Goal: Communication & Community: Answer question/provide support

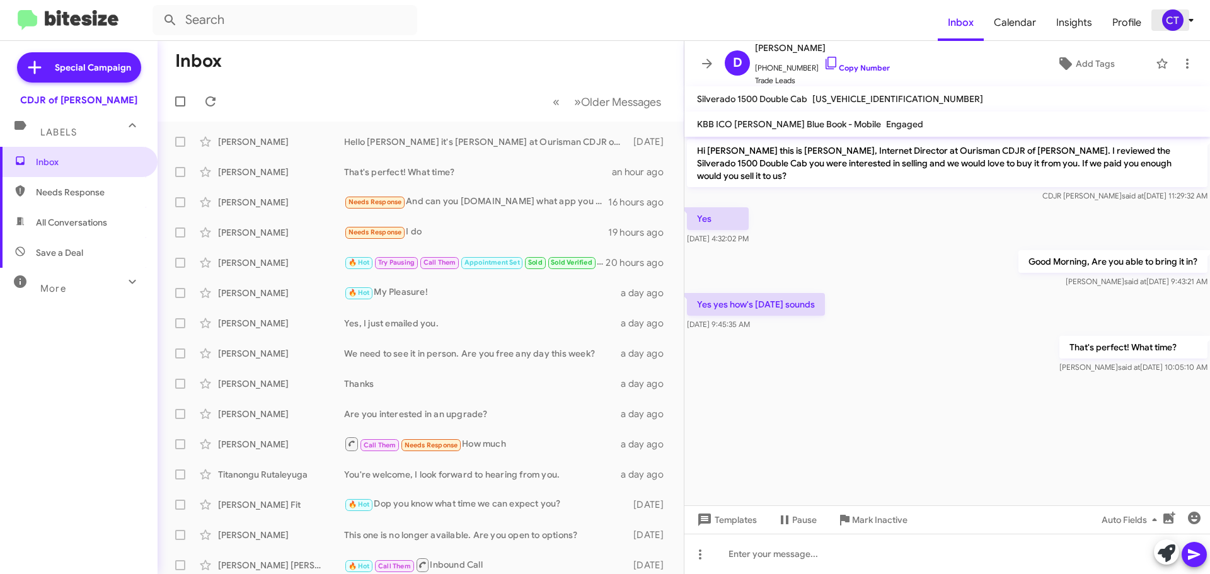
click at [1192, 27] on icon at bounding box center [1191, 20] width 15 height 15
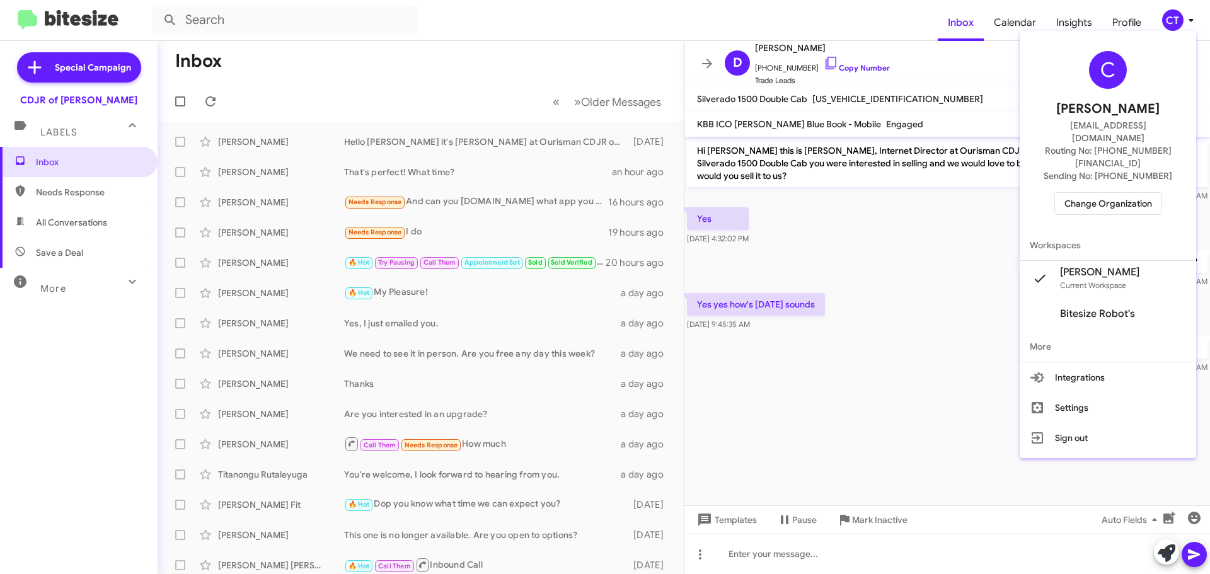
click at [868, 314] on div at bounding box center [605, 287] width 1210 height 574
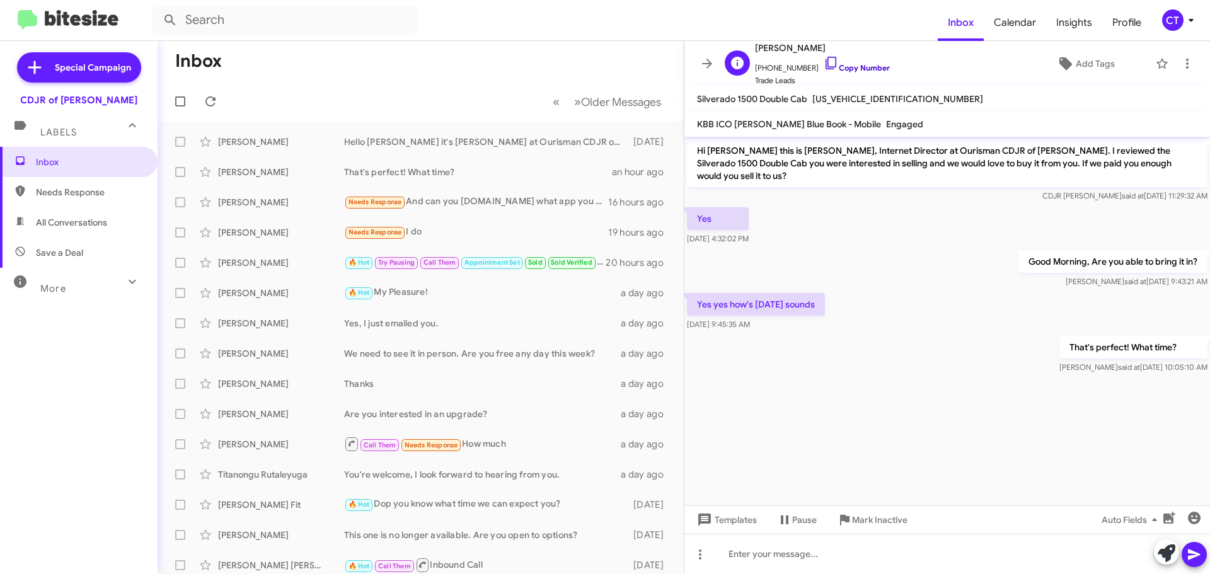
click at [824, 61] on icon at bounding box center [831, 62] width 15 height 15
click at [1191, 19] on icon at bounding box center [1191, 20] width 4 height 3
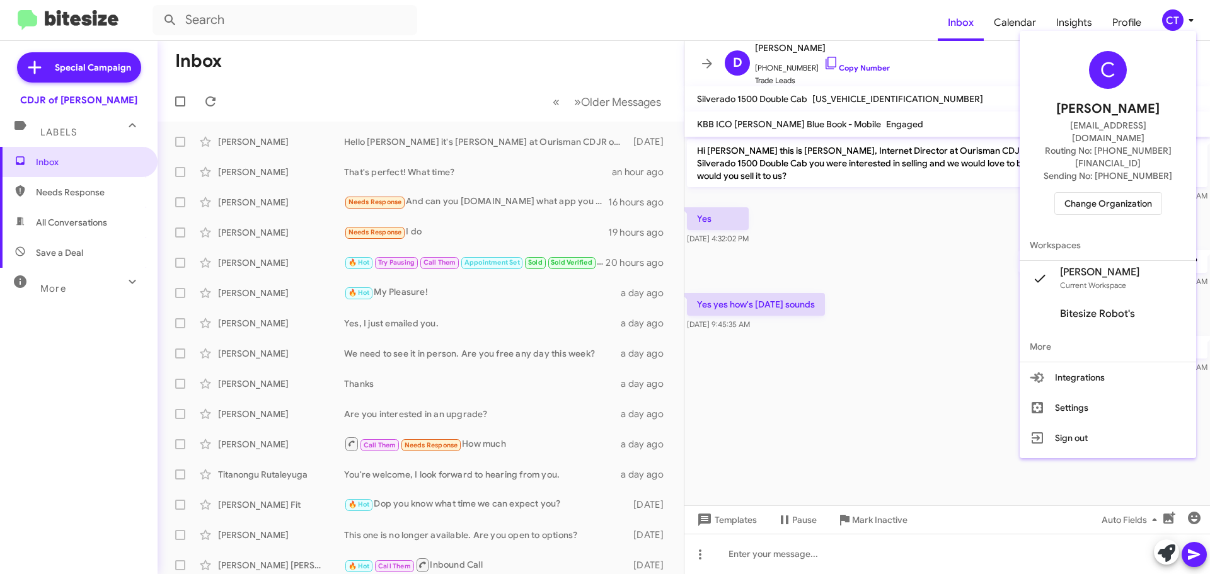
click at [1123, 193] on span "Change Organization" at bounding box center [1109, 203] width 88 height 21
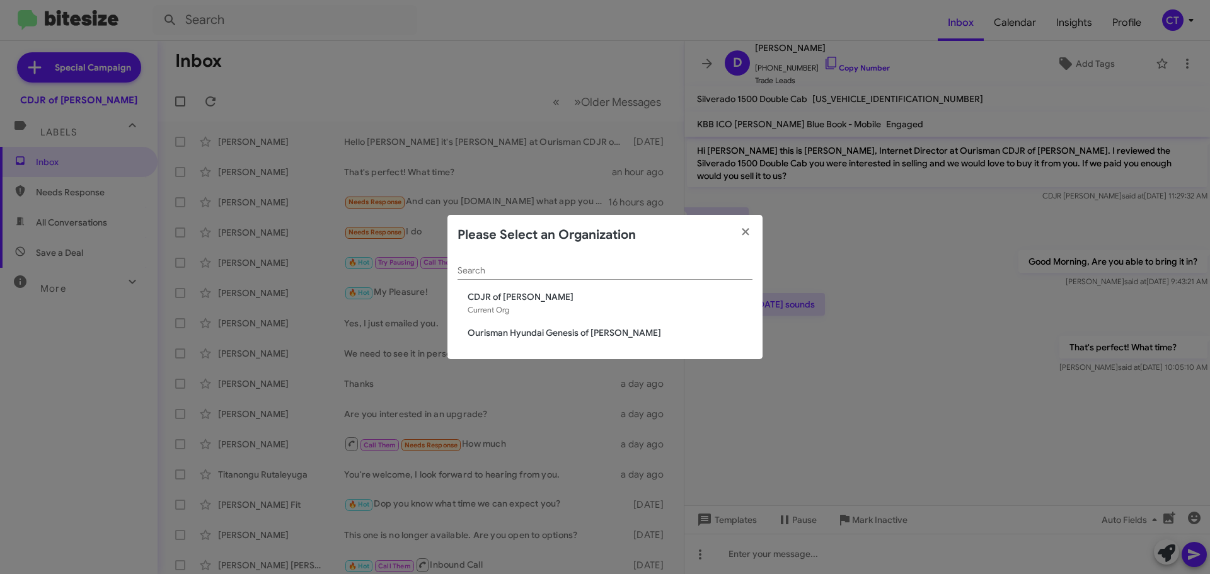
click at [540, 342] on div "Search CDJR of Bowie Current Org Ourisman Hyundai Genesis of Bowie" at bounding box center [604, 307] width 315 height 105
click at [539, 332] on span "Ourisman Hyundai Genesis of Bowie" at bounding box center [610, 332] width 285 height 13
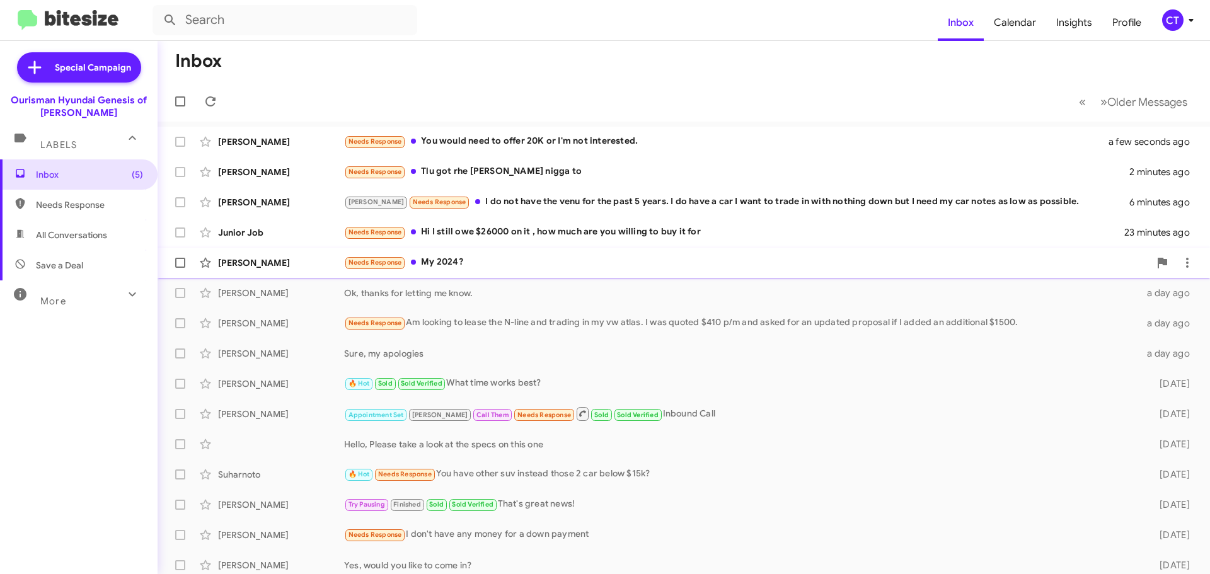
click at [532, 260] on div "Needs Response My 2024?" at bounding box center [746, 262] width 805 height 14
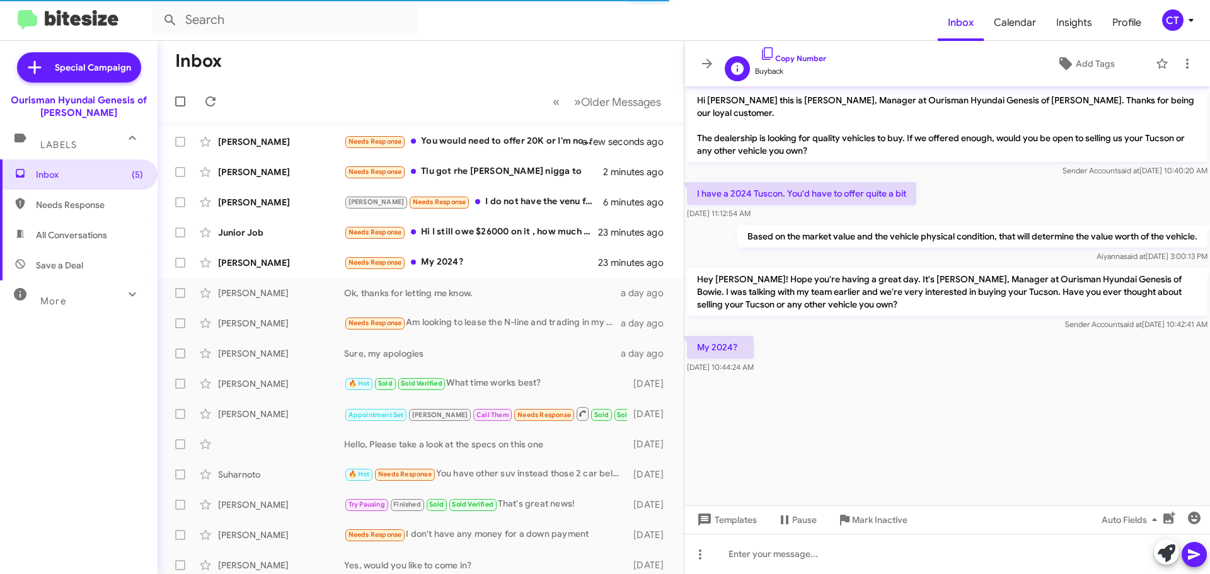
click at [788, 52] on span "Copy Number" at bounding box center [790, 55] width 71 height 19
click at [769, 52] on icon at bounding box center [767, 53] width 15 height 15
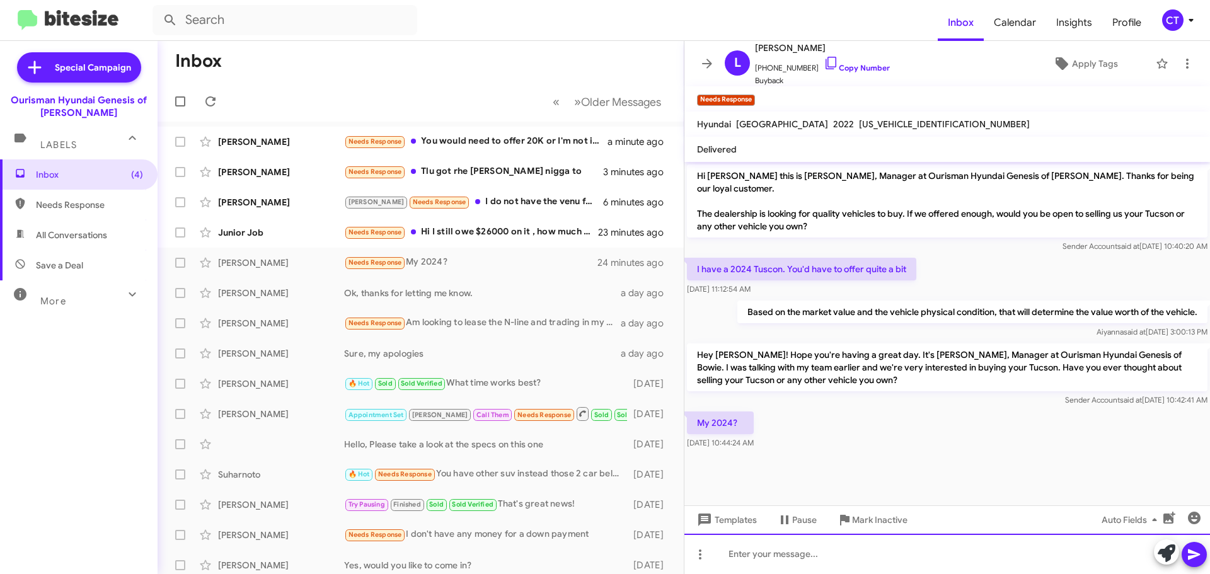
click at [780, 565] on div at bounding box center [947, 554] width 526 height 40
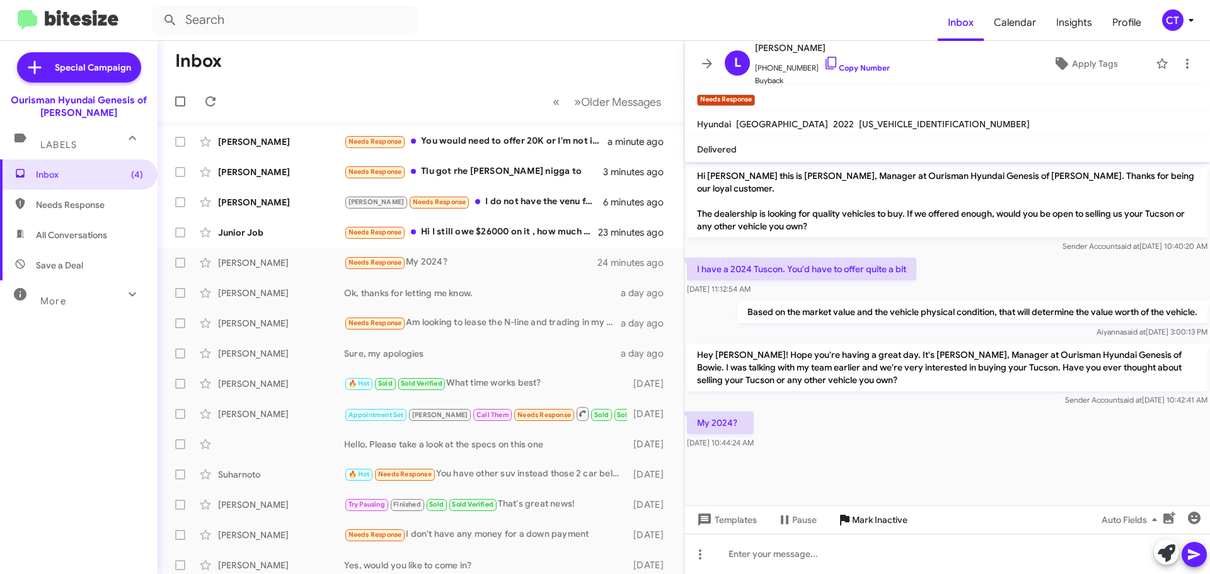
drag, startPoint x: 862, startPoint y: 517, endPoint x: 852, endPoint y: 521, distance: 11.4
click at [862, 517] on span "Mark Inactive" at bounding box center [879, 520] width 55 height 23
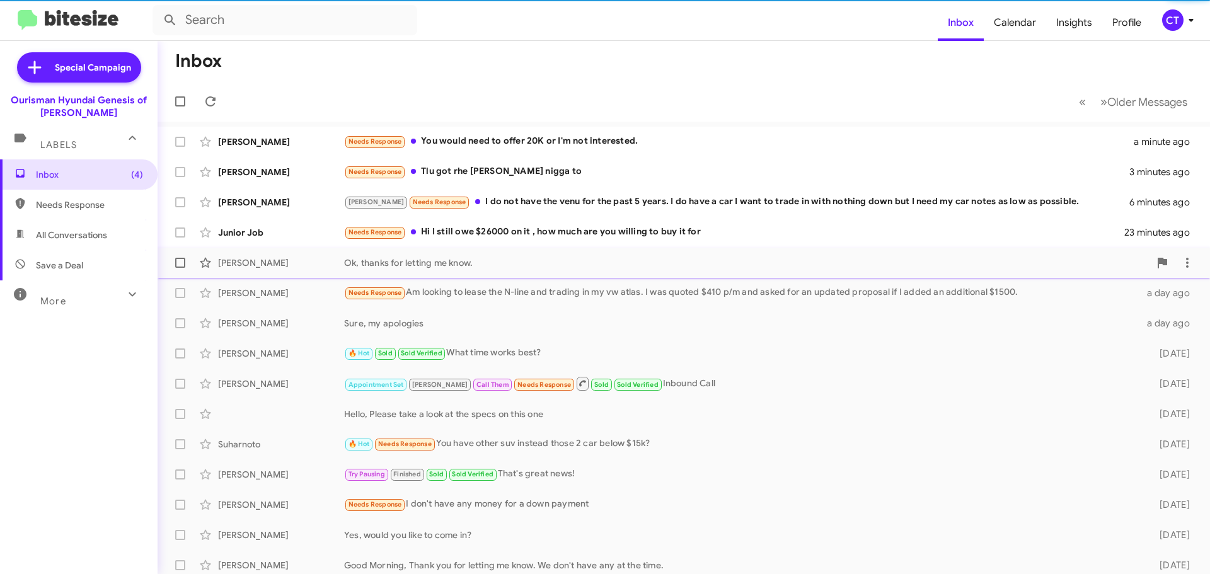
click at [490, 248] on span "Patrick Trotta Ok, thanks for letting me know. a day ago" at bounding box center [684, 263] width 1053 height 30
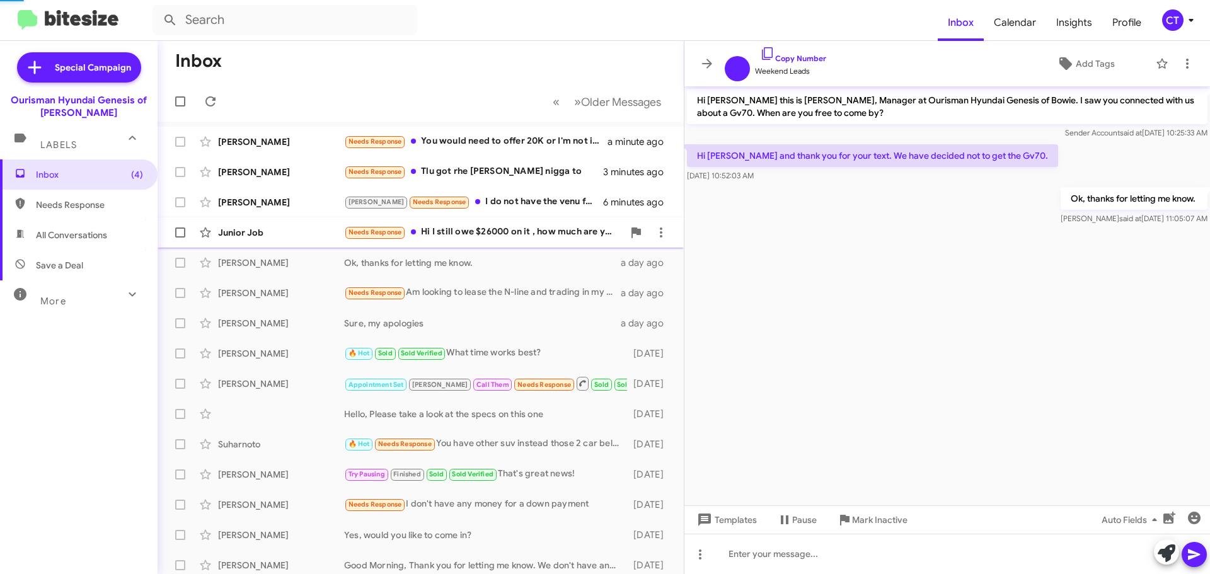
click at [489, 237] on div "Needs Response Hi I still owe $26000 on it , how much are you willing to buy it…" at bounding box center [483, 232] width 279 height 14
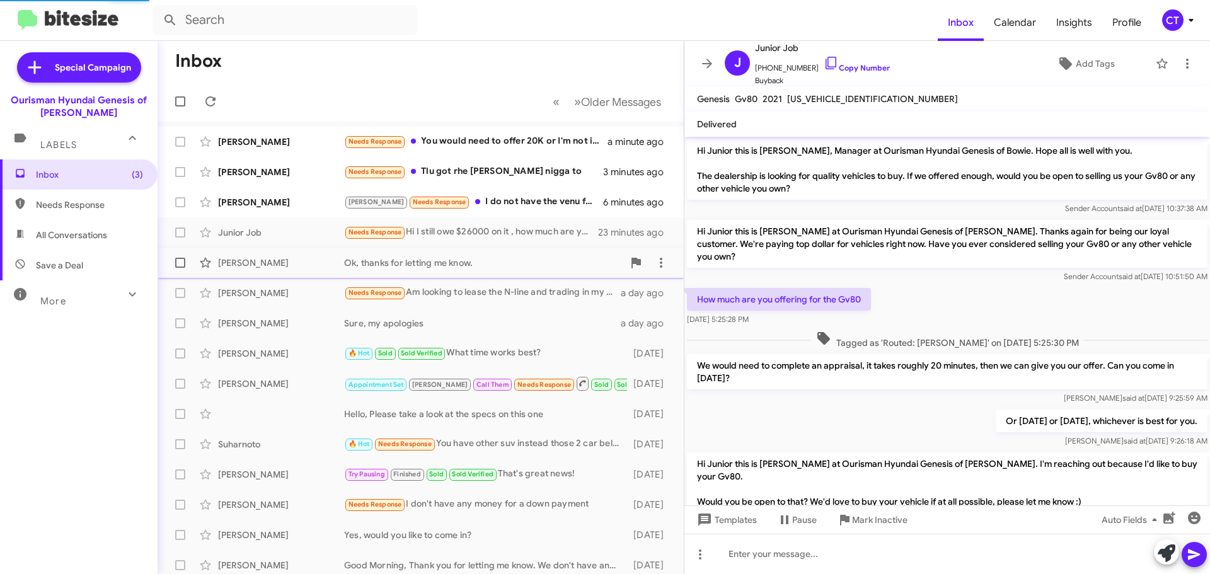
scroll to position [367, 0]
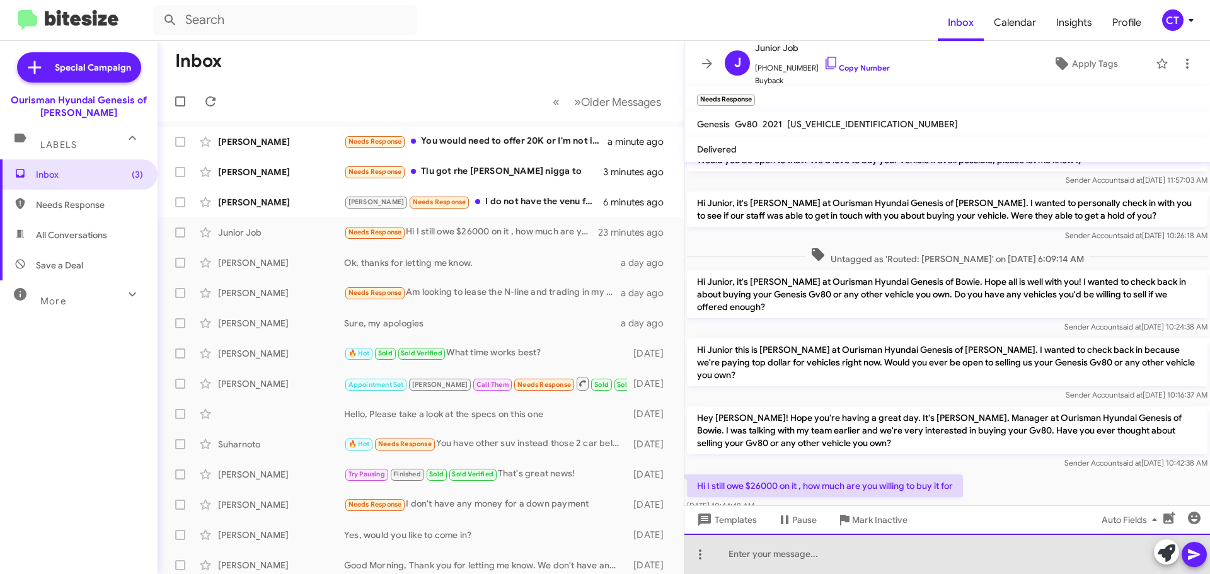
click at [756, 551] on div at bounding box center [947, 554] width 526 height 40
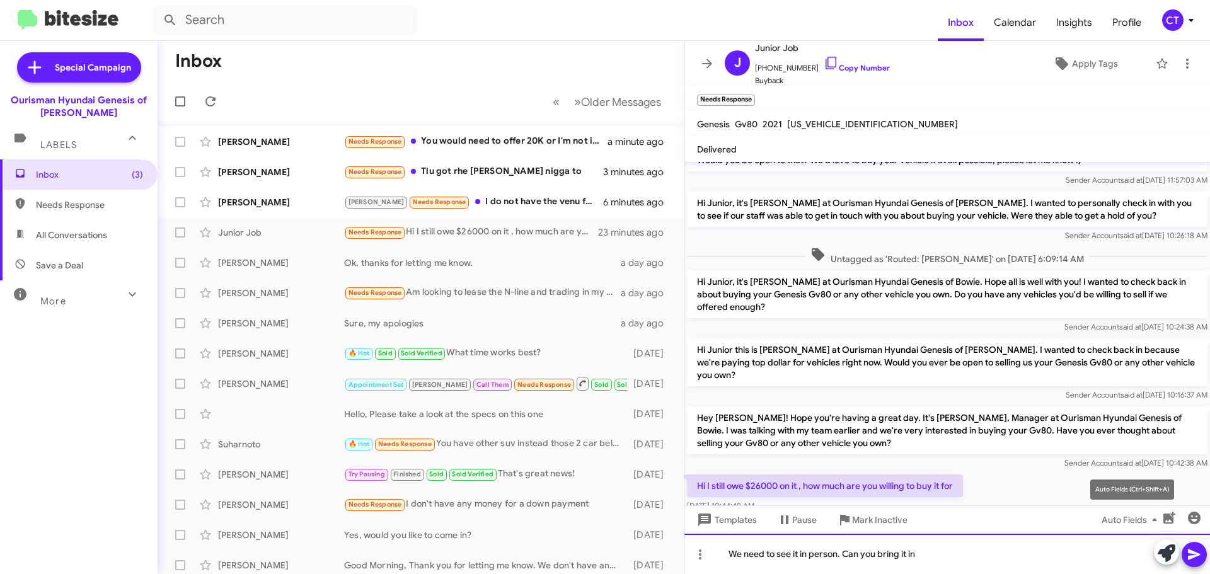
click at [1210, 545] on div "Hi Junior this is Stephanie Warrington, Manager at Ourisman Hyundai Genesis of …" at bounding box center [947, 368] width 526 height 412
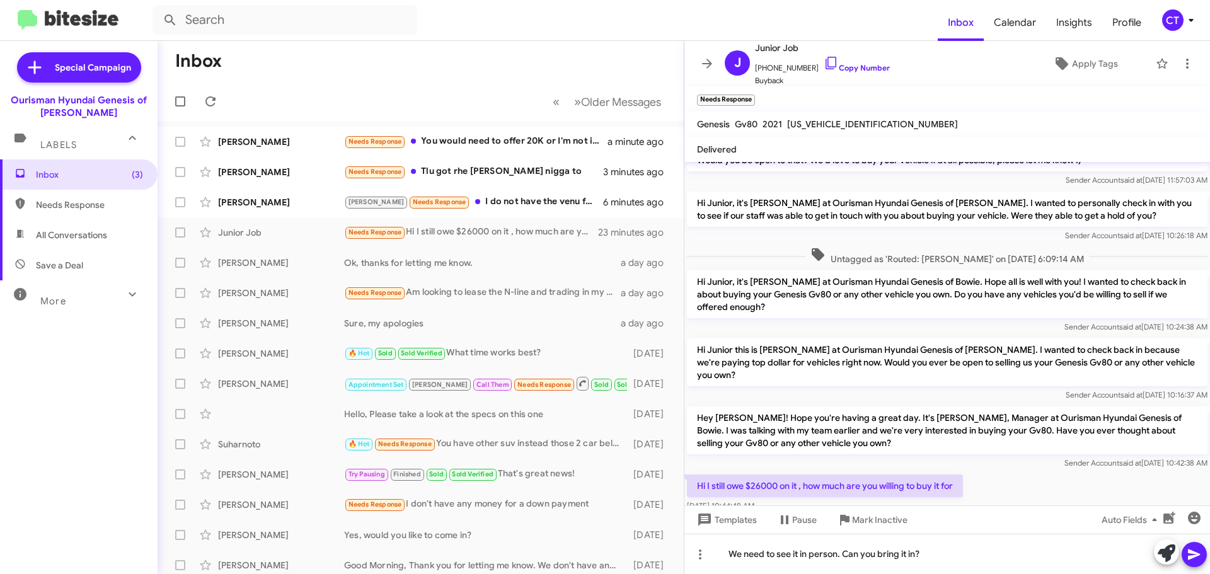
click at [1190, 555] on icon at bounding box center [1194, 554] width 15 height 15
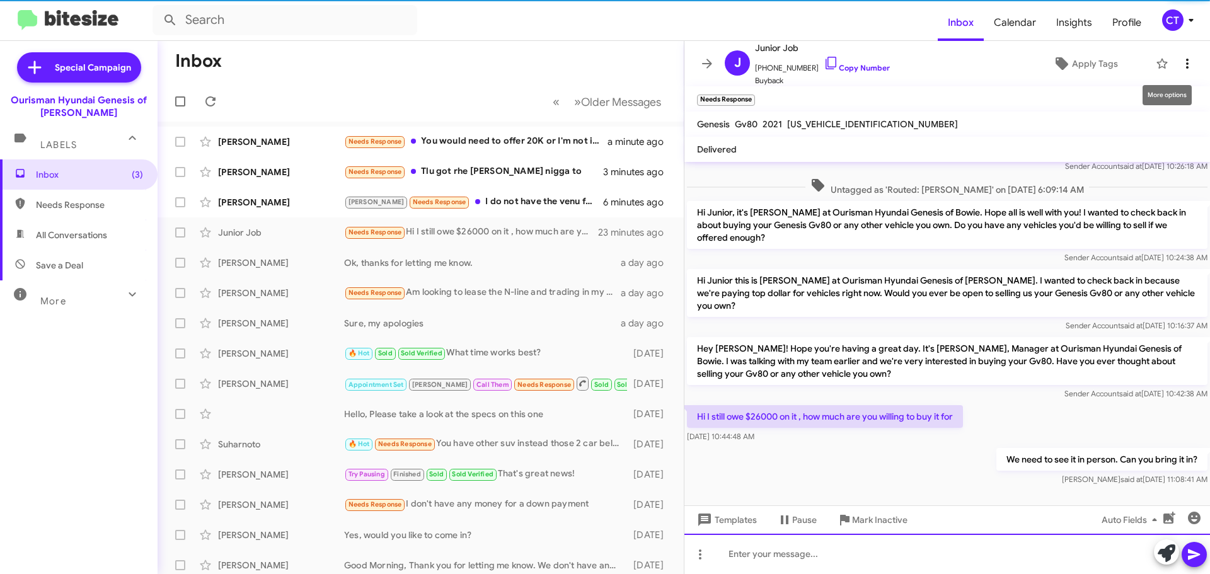
scroll to position [438, 0]
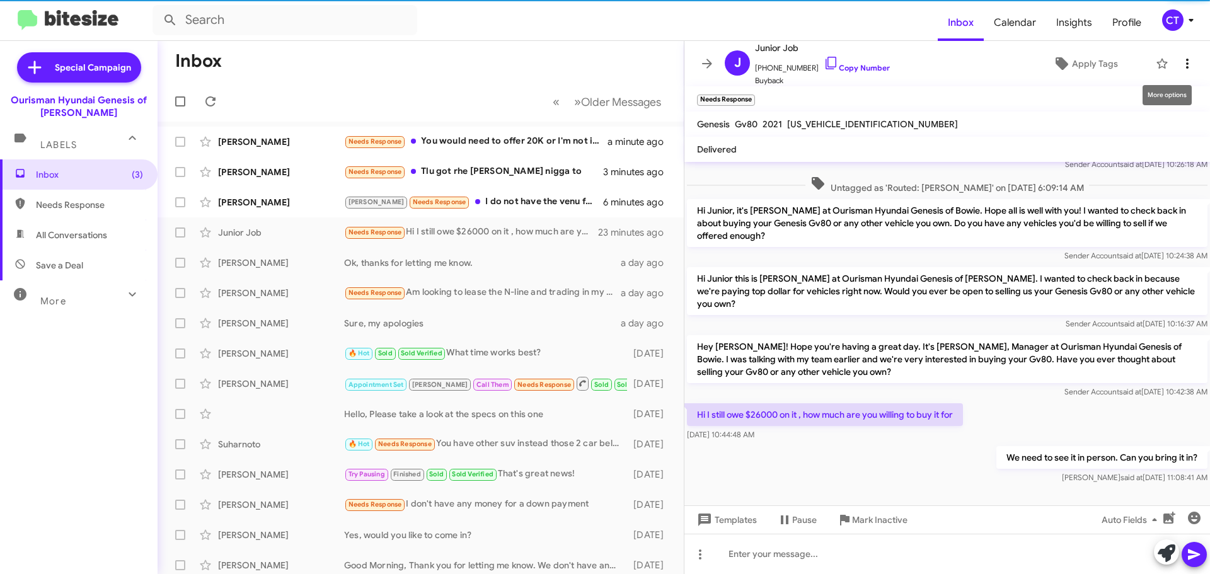
click at [1180, 58] on icon at bounding box center [1187, 63] width 15 height 15
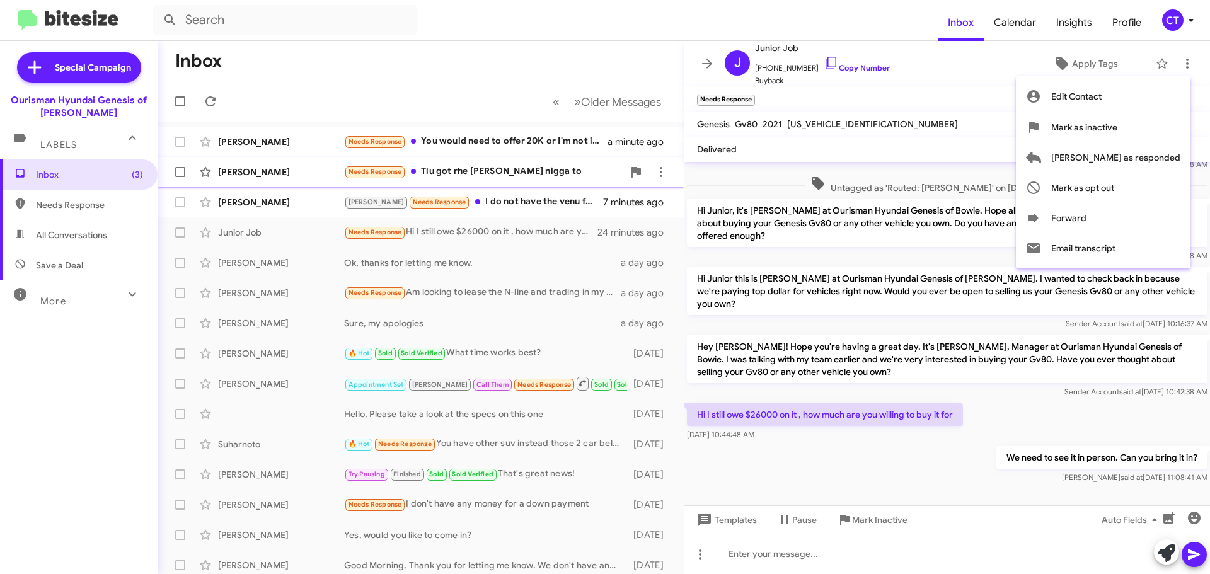
click at [1140, 159] on span "Mark as responded" at bounding box center [1115, 157] width 129 height 30
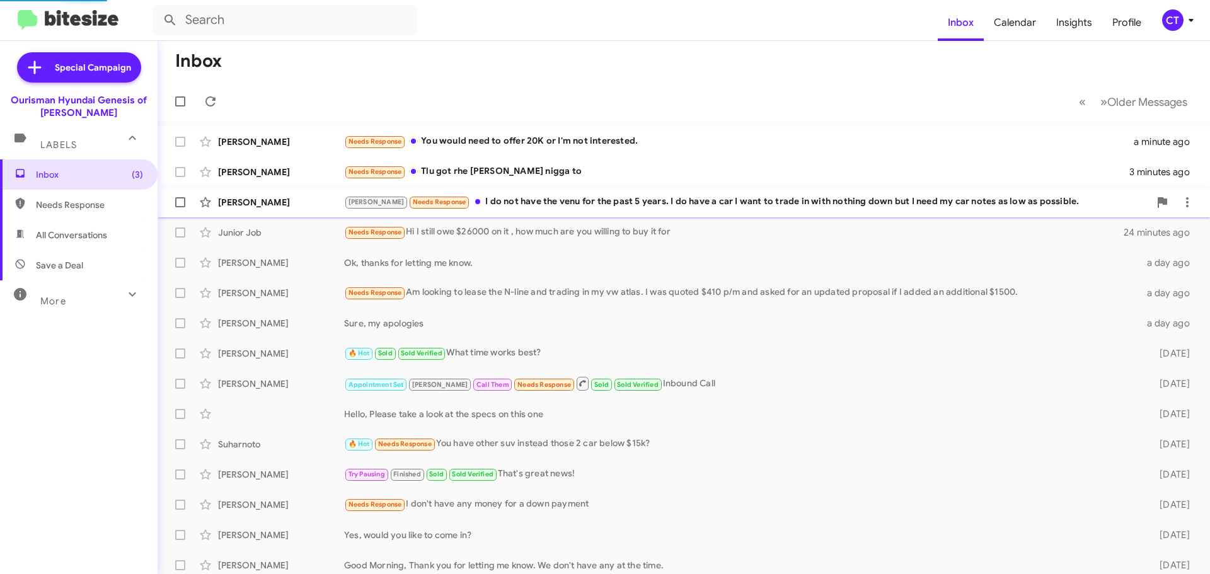
click at [509, 197] on div "Stephanie Needs Response I do not have the venu for the past 5 years. I do have…" at bounding box center [746, 202] width 805 height 14
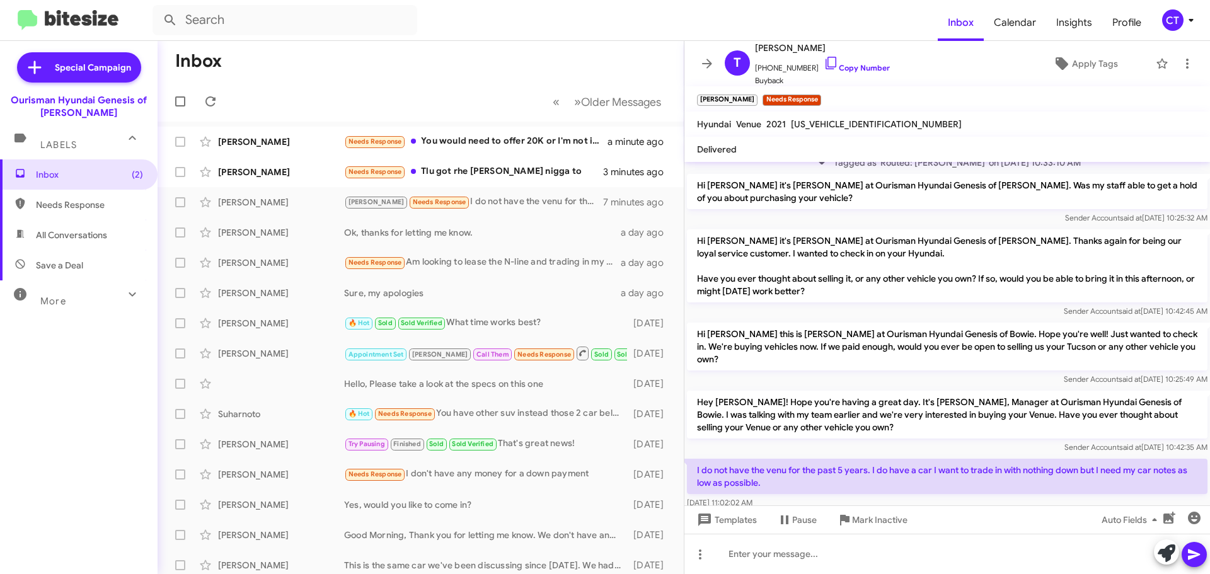
scroll to position [169, 0]
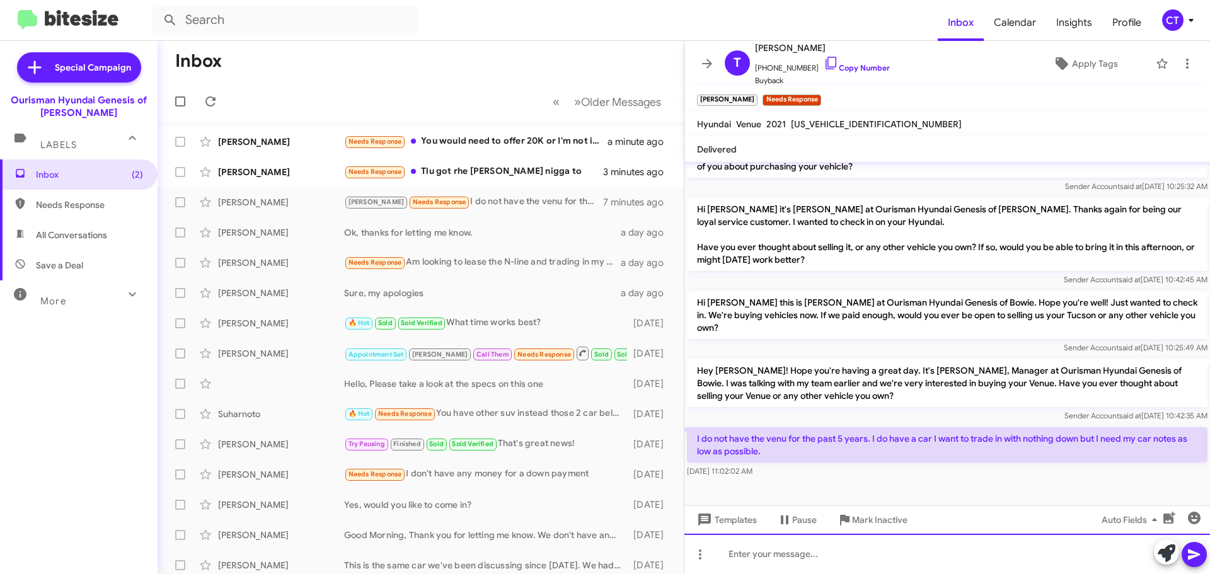
click at [870, 555] on div at bounding box center [947, 554] width 526 height 40
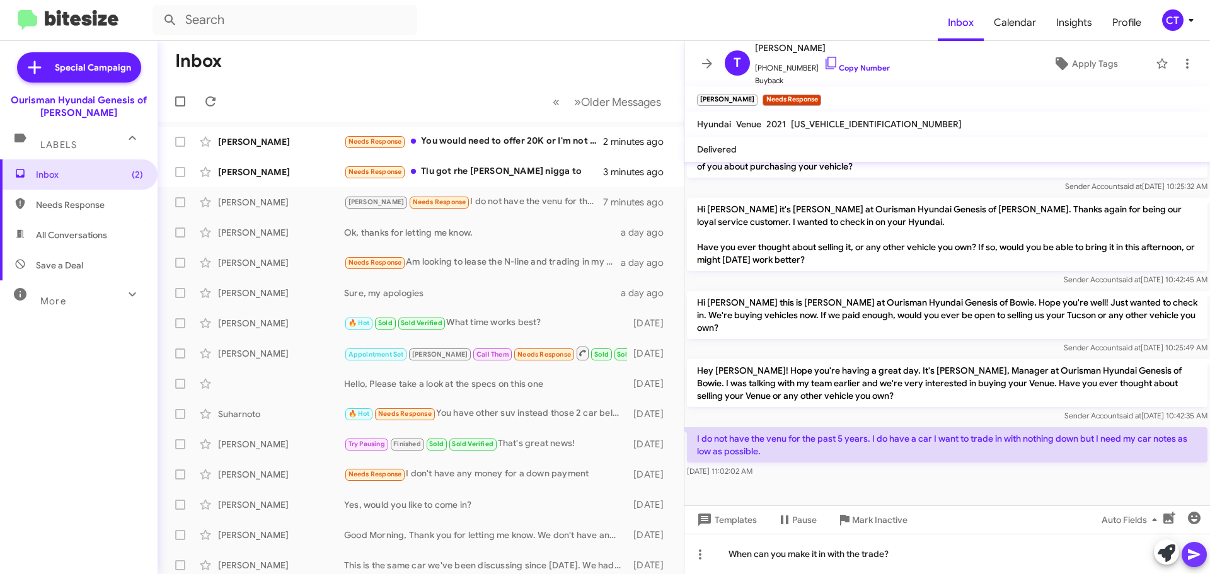
drag, startPoint x: 1198, startPoint y: 548, endPoint x: 970, endPoint y: 458, distance: 245.3
click at [1198, 548] on icon at bounding box center [1194, 554] width 15 height 15
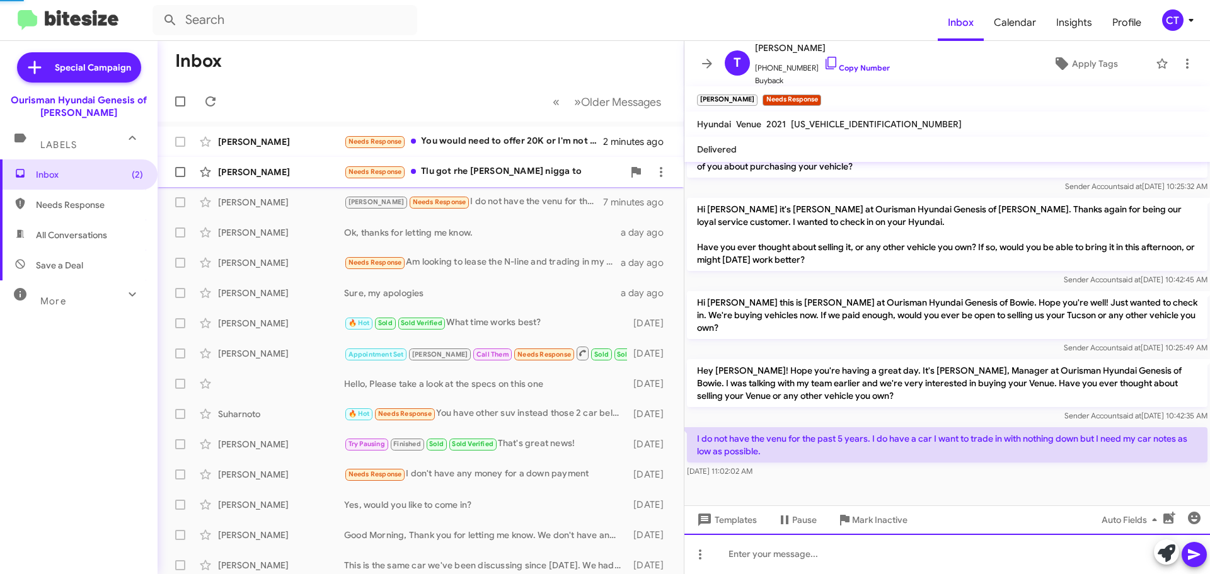
scroll to position [0, 0]
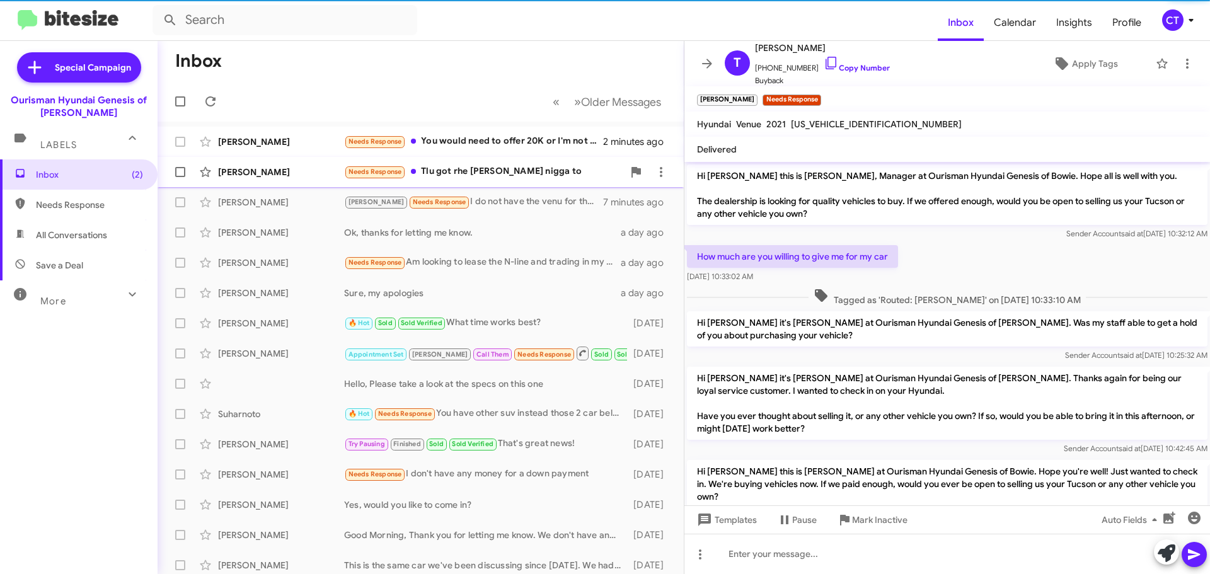
click at [518, 180] on div "Zachary Elliott Needs Response Tlu got rhe Deon nigga to 3 minutes ago" at bounding box center [421, 171] width 506 height 25
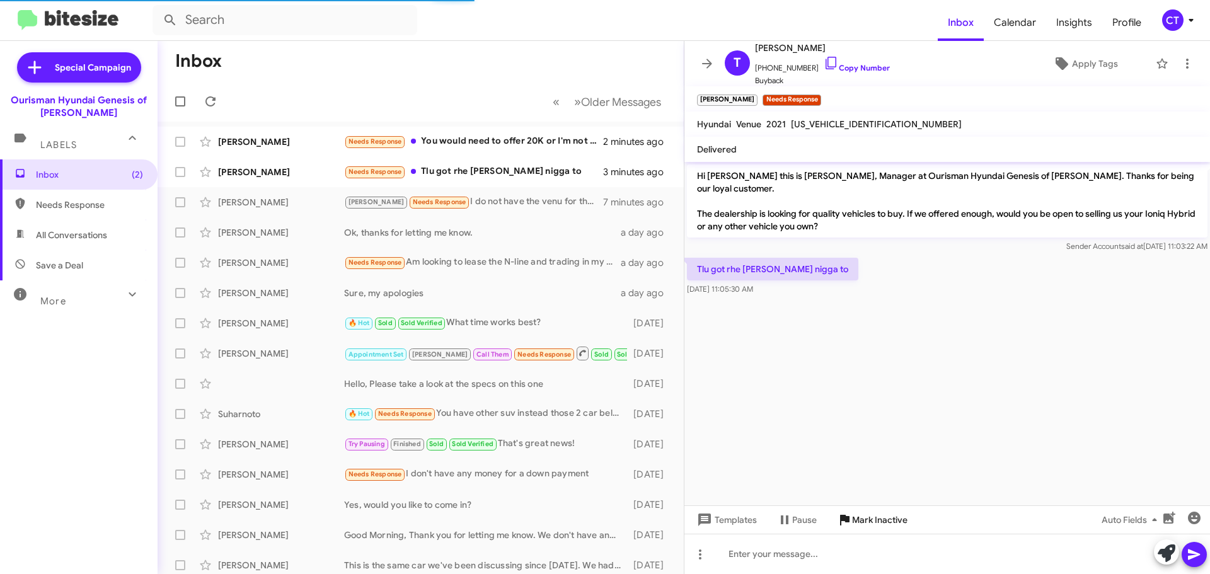
click at [874, 517] on span "Mark Inactive" at bounding box center [879, 520] width 55 height 23
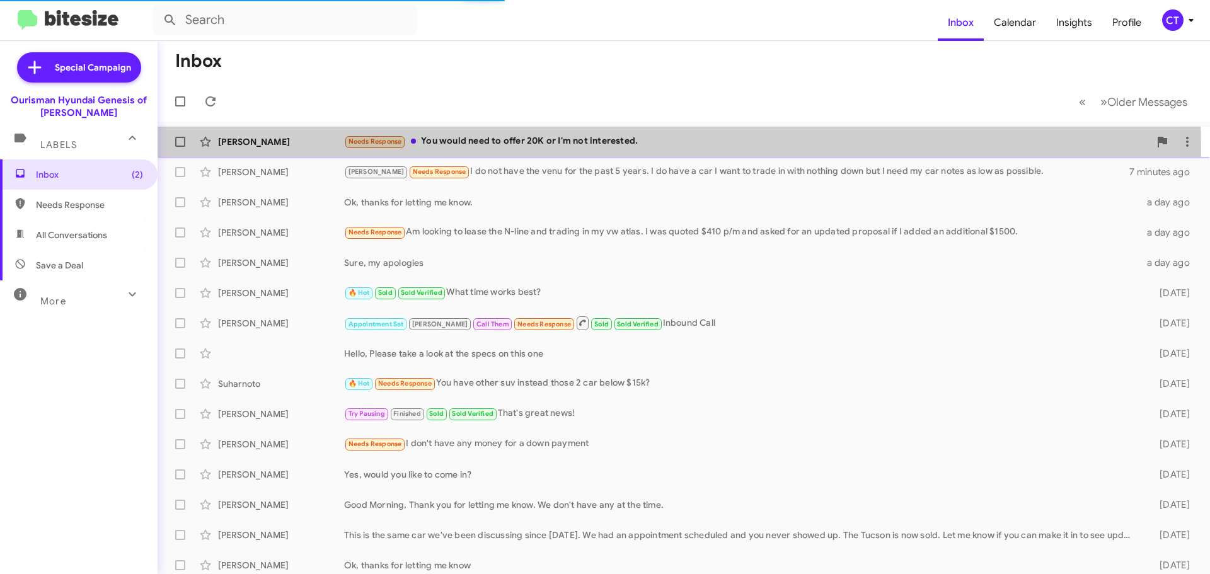
click at [470, 152] on div "Jenell Steis Needs Response You would need to offer 20K or I'm not interested. …" at bounding box center [684, 141] width 1032 height 25
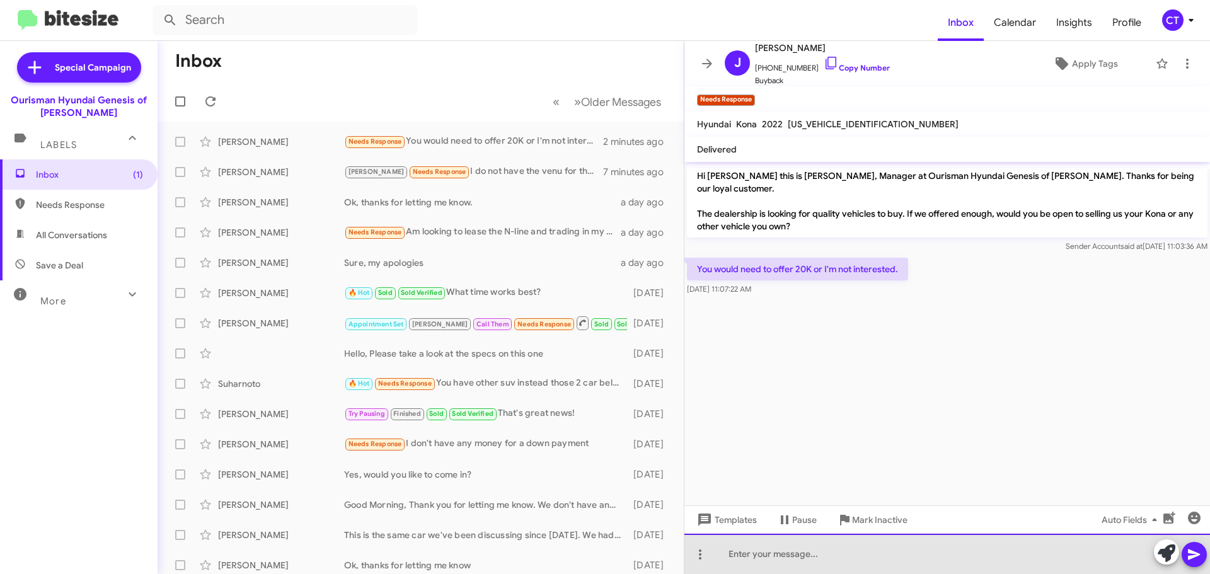
click at [817, 562] on div at bounding box center [947, 554] width 526 height 40
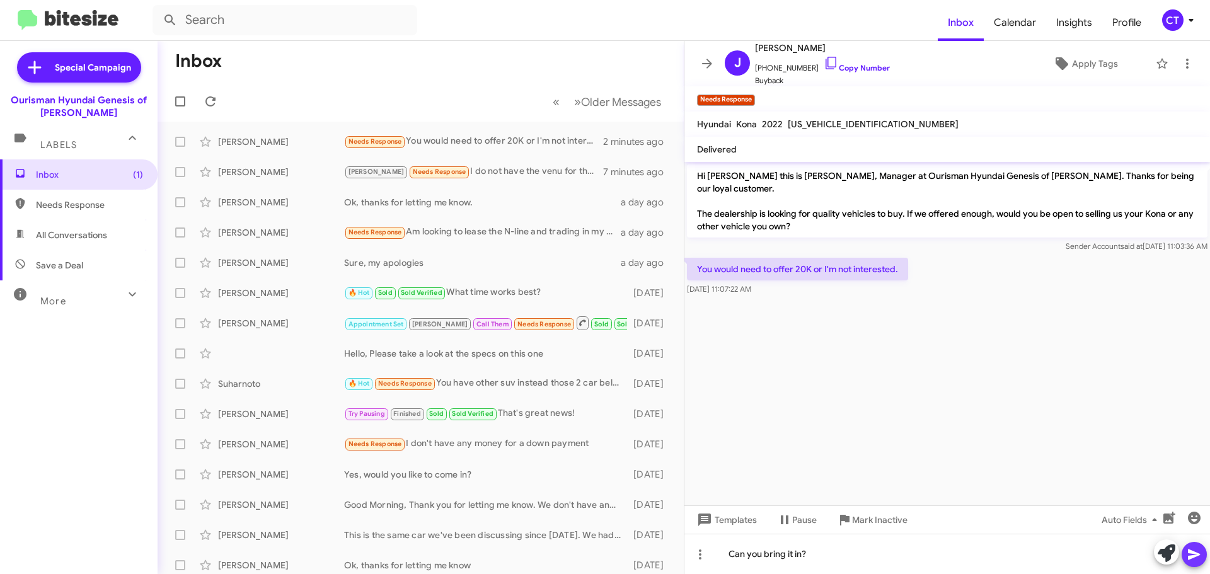
click at [1197, 559] on icon at bounding box center [1194, 554] width 15 height 15
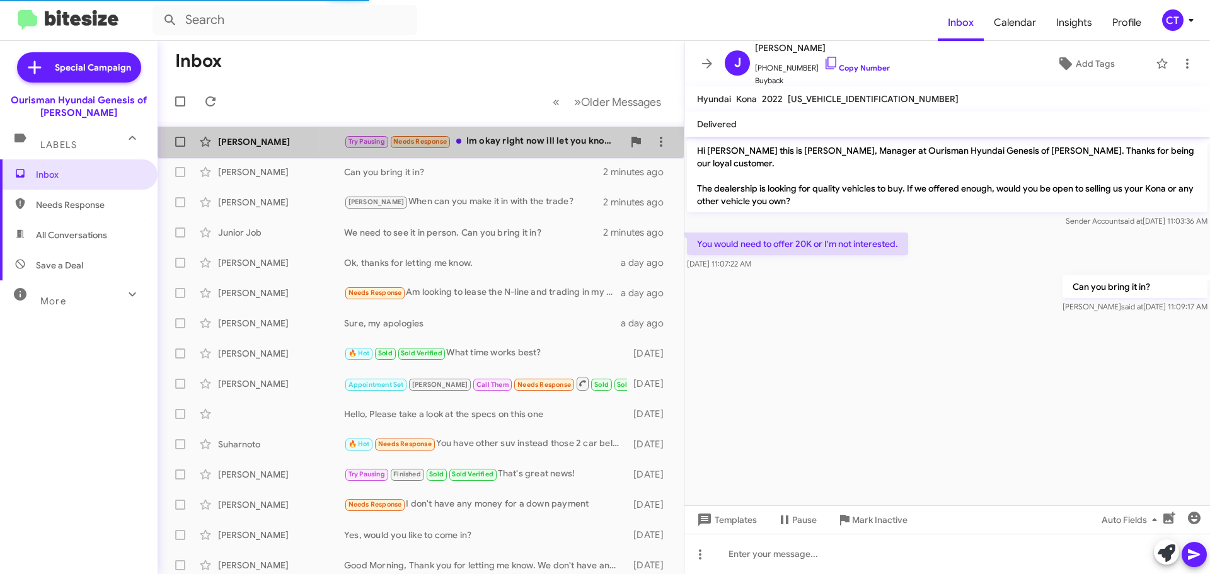
click at [474, 139] on div "Try Pausing Needs Response Im okay right now ill let you know if anything chang…" at bounding box center [483, 141] width 279 height 14
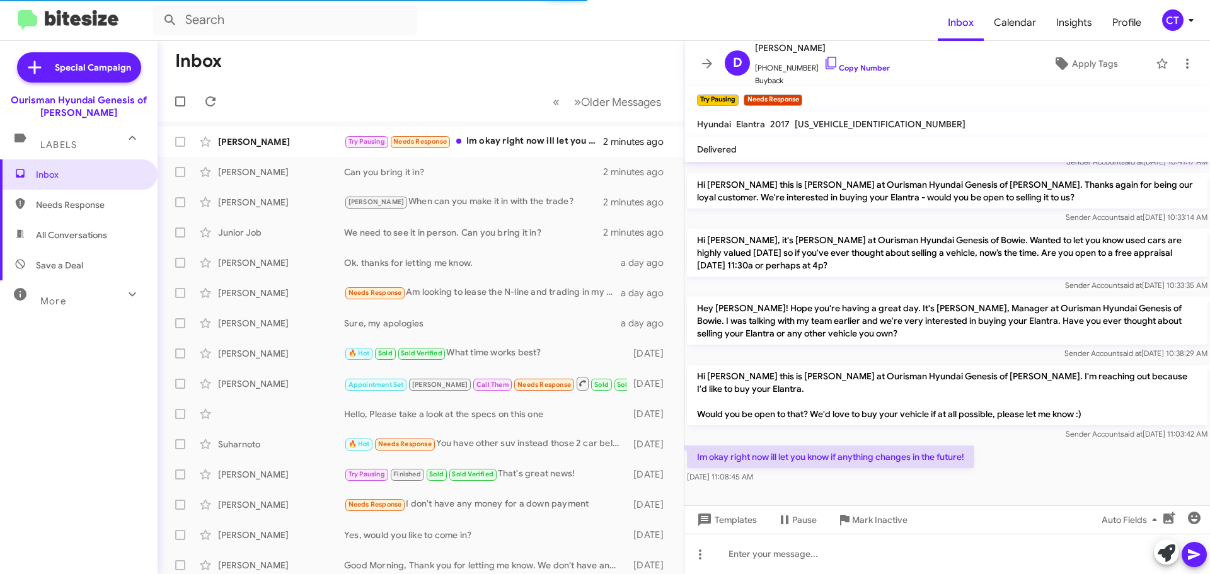
scroll to position [310, 0]
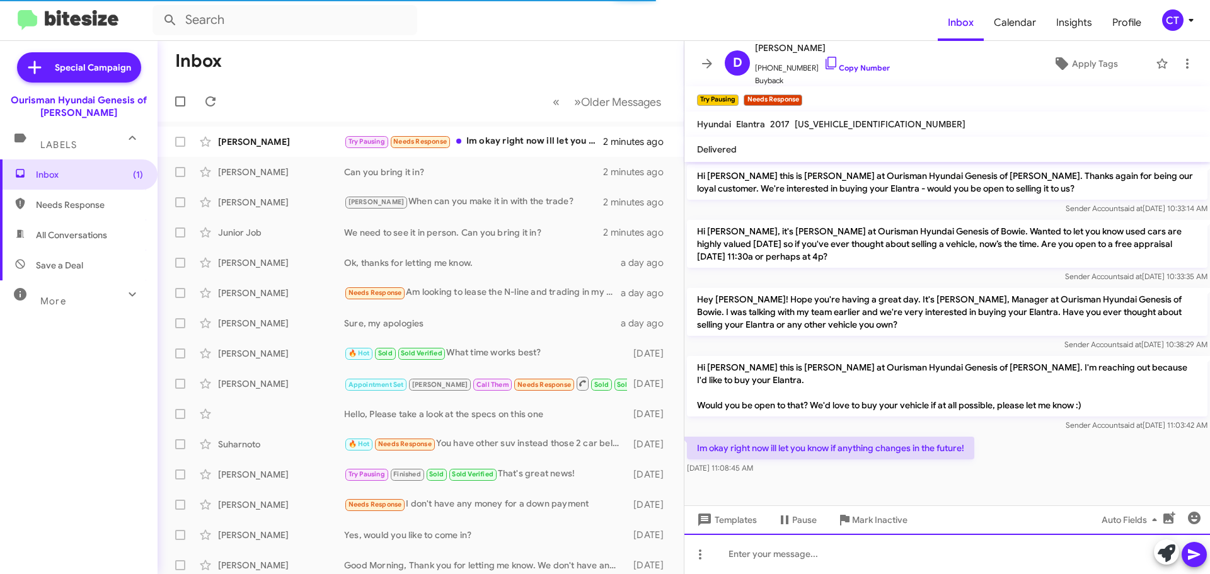
click at [809, 559] on div at bounding box center [947, 554] width 526 height 40
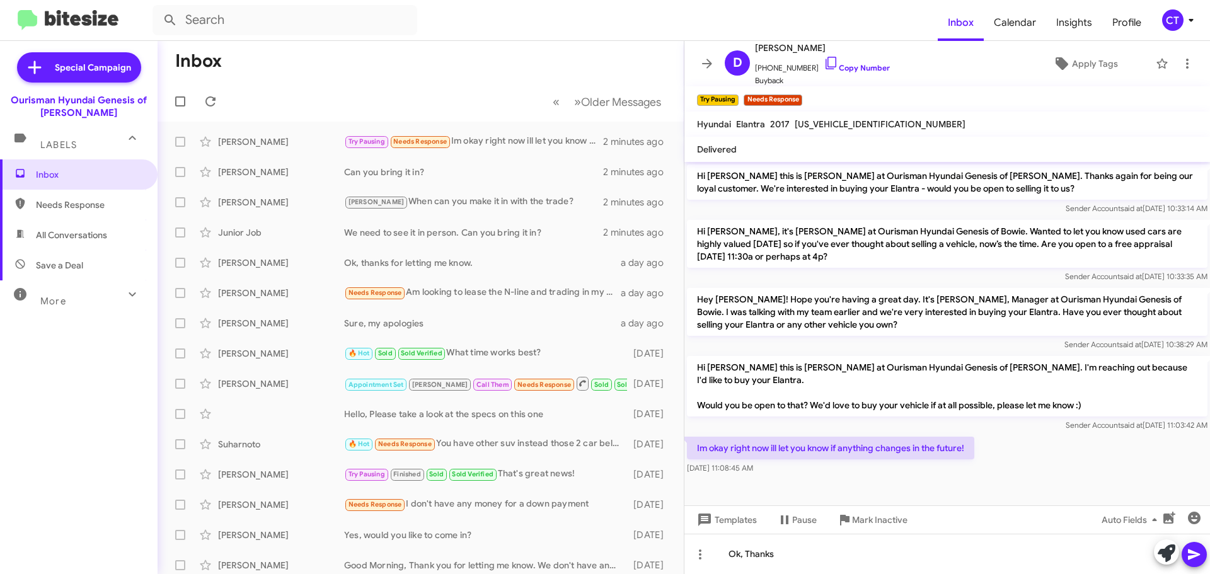
click at [1191, 552] on icon at bounding box center [1194, 555] width 12 height 11
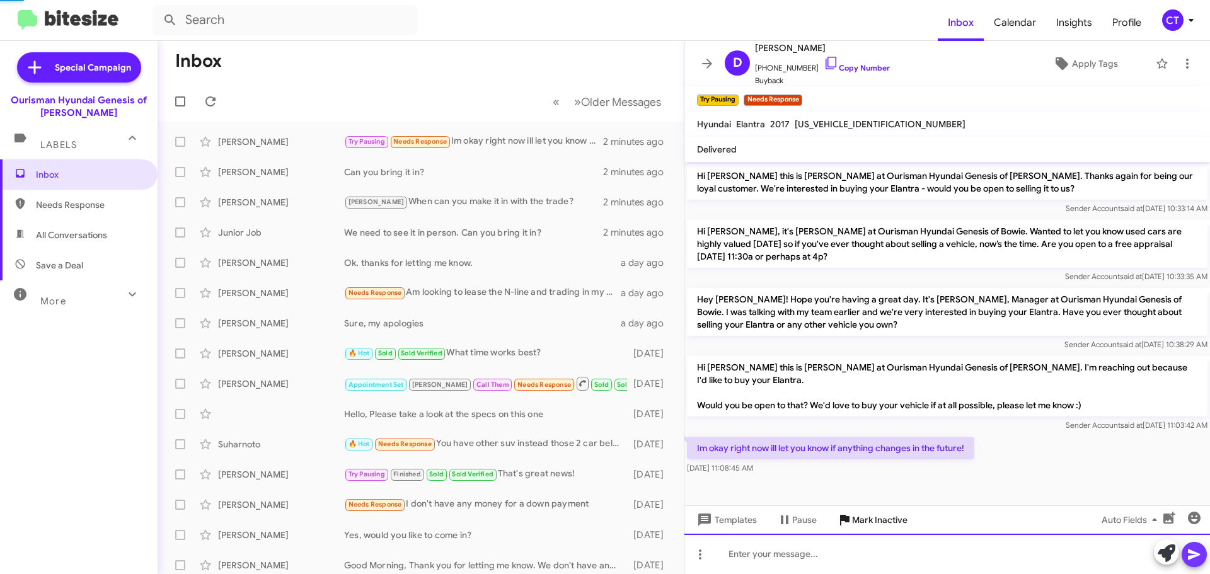
scroll to position [0, 0]
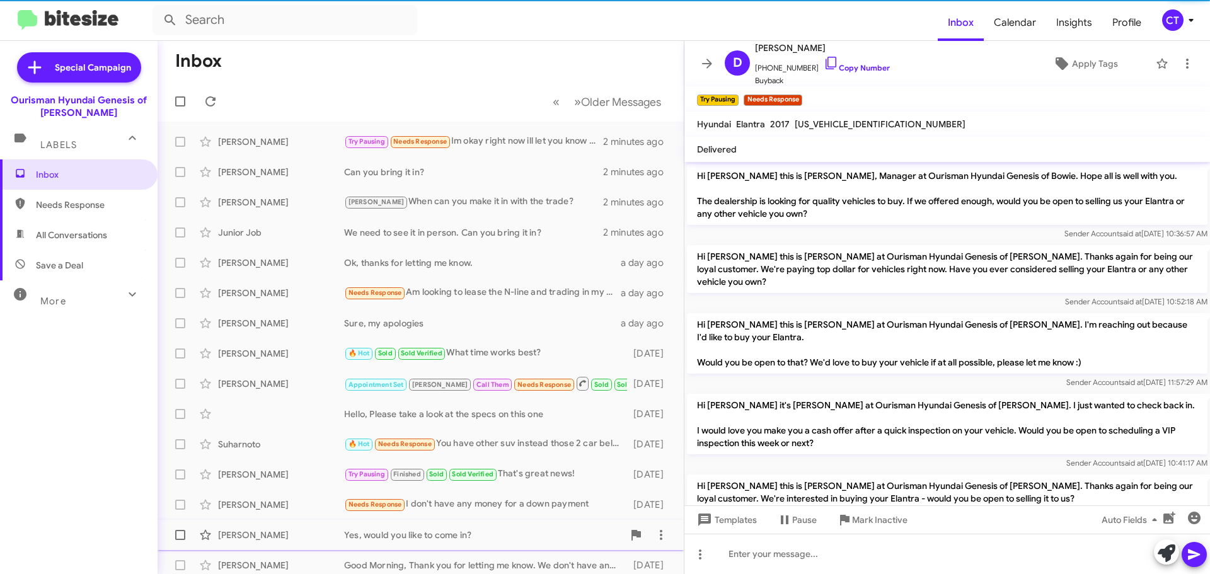
click at [855, 525] on span "Mark Inactive" at bounding box center [879, 520] width 55 height 23
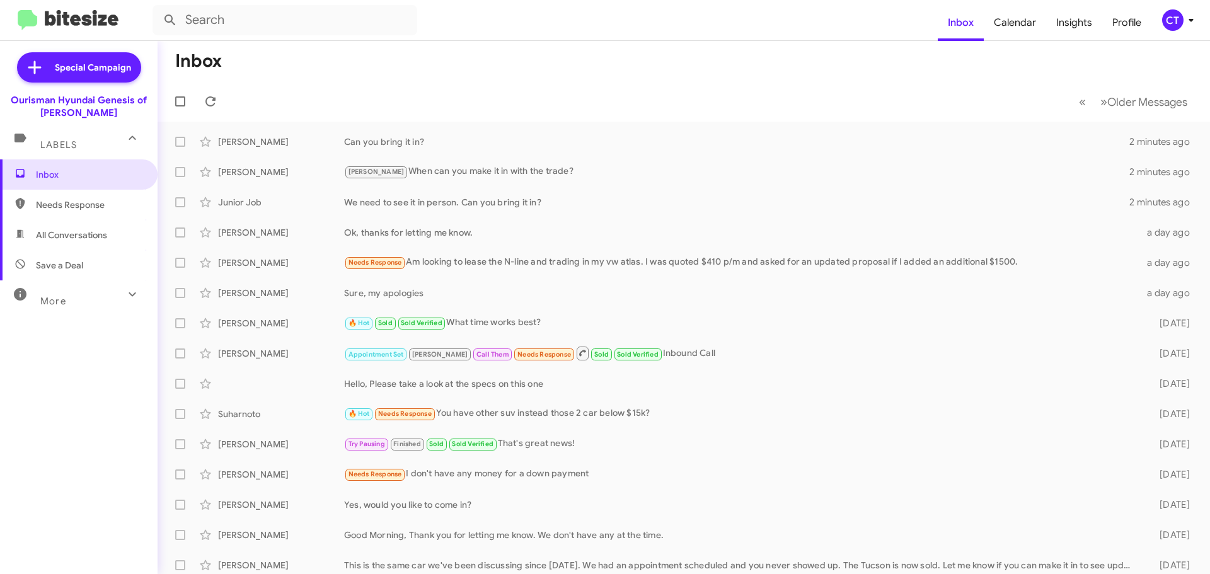
click at [1198, 18] on icon at bounding box center [1191, 20] width 15 height 15
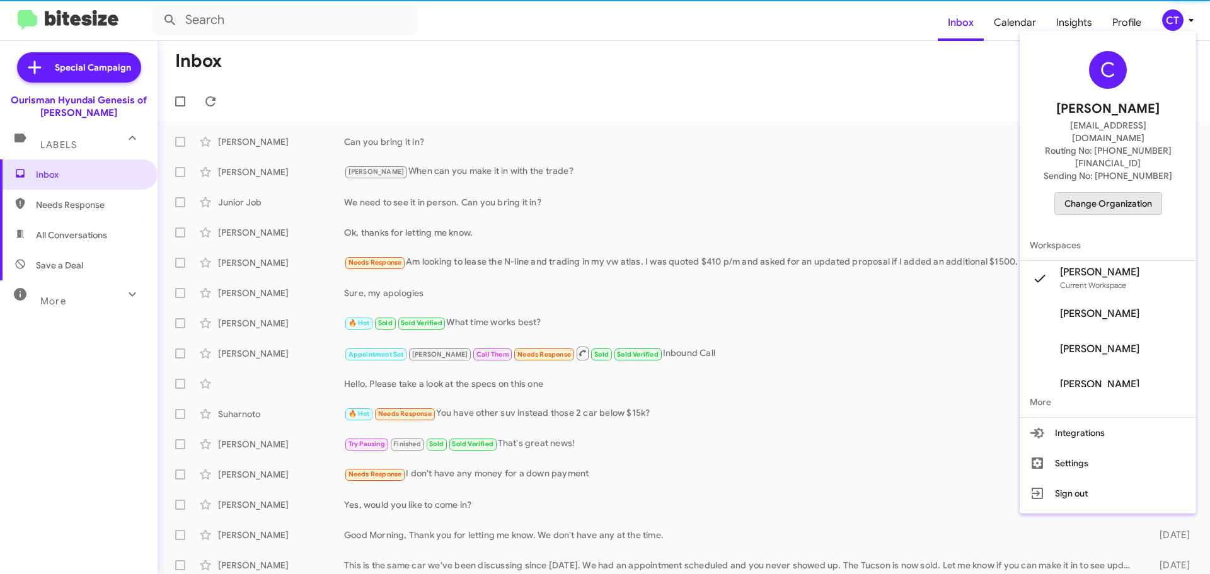
click at [1120, 193] on span "Change Organization" at bounding box center [1109, 203] width 88 height 21
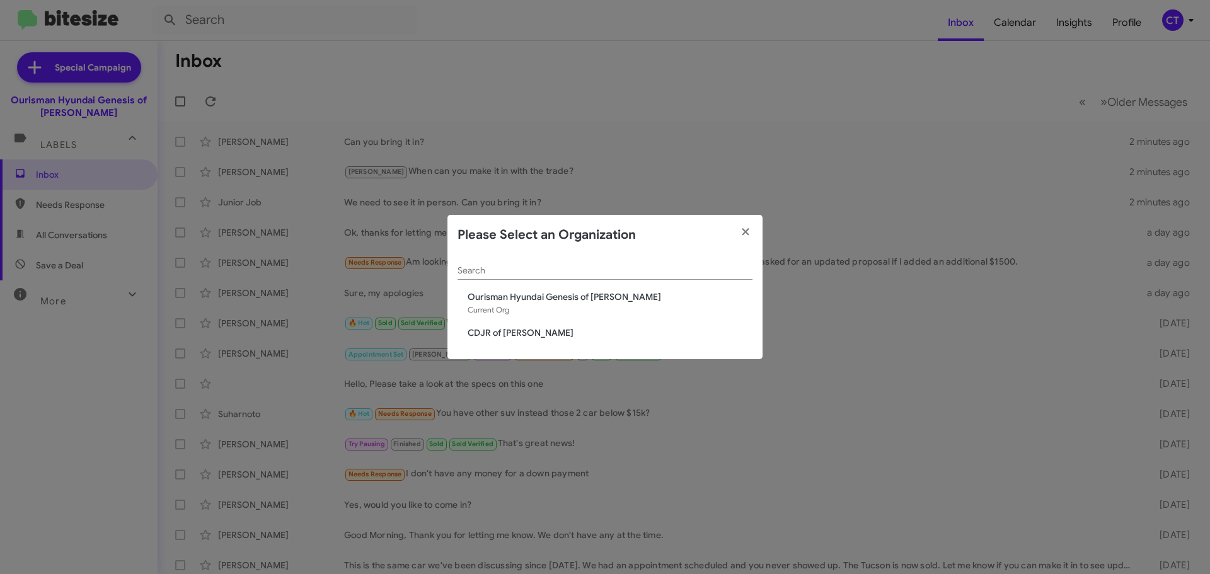
click at [490, 340] on div "Search Ourisman Hyundai Genesis of Bowie Current Org CDJR of Bowie" at bounding box center [604, 307] width 315 height 105
drag, startPoint x: 490, startPoint y: 333, endPoint x: 461, endPoint y: 329, distance: 29.2
click at [489, 333] on span "CDJR of [PERSON_NAME]" at bounding box center [610, 332] width 285 height 13
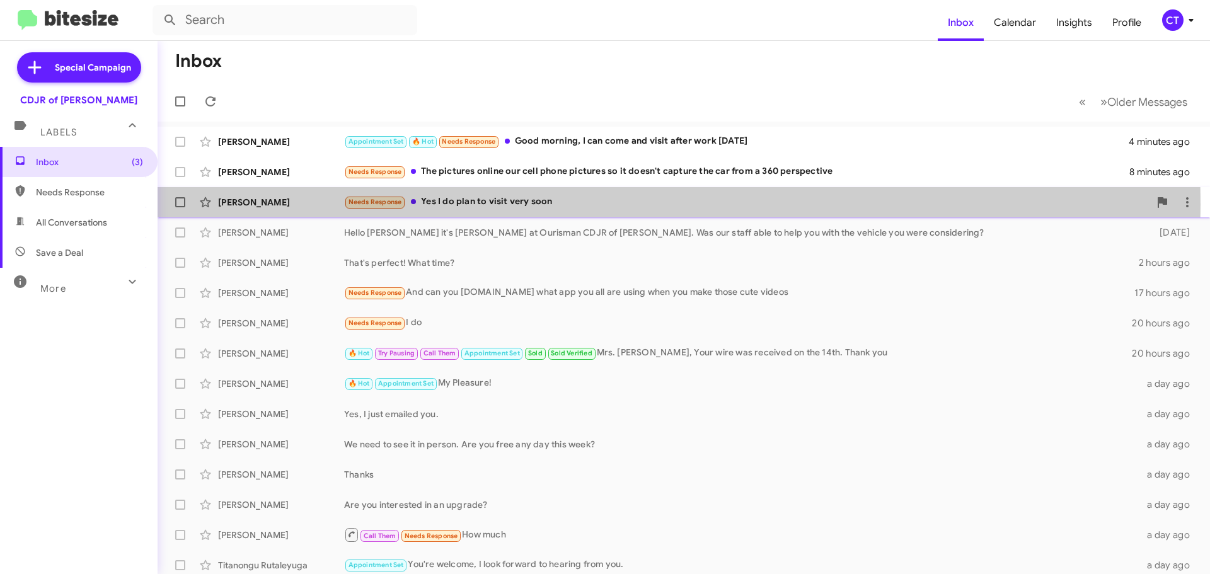
click at [515, 204] on div "Needs Response Yes I do plan to visit very soon" at bounding box center [746, 202] width 805 height 14
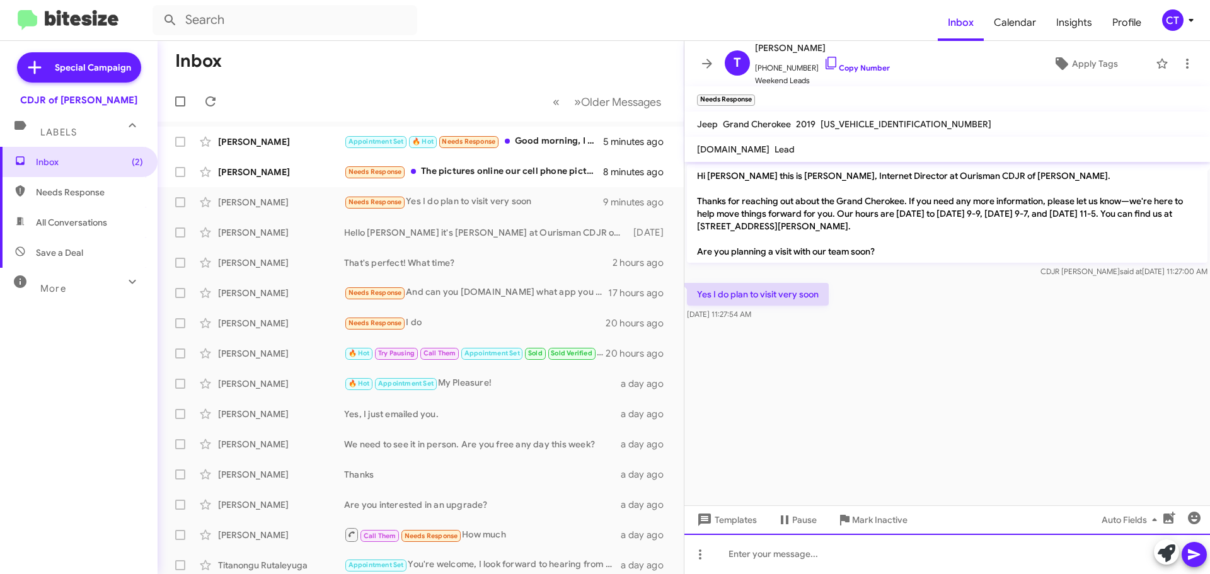
click at [798, 557] on div at bounding box center [947, 554] width 526 height 40
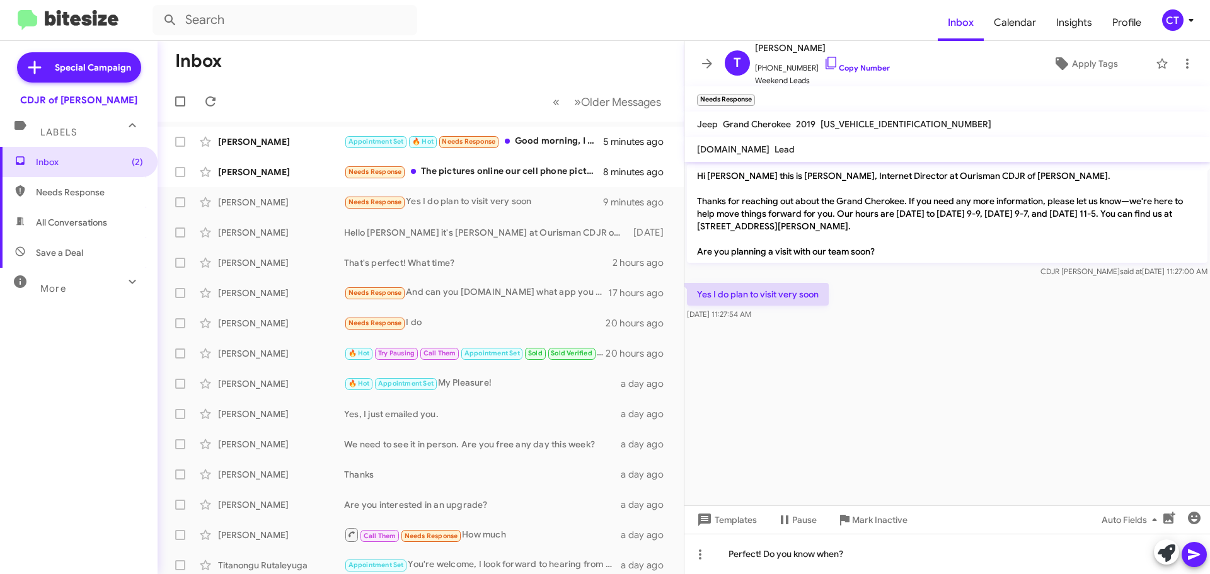
click at [1198, 557] on icon at bounding box center [1194, 554] width 15 height 15
drag, startPoint x: 529, startPoint y: 190, endPoint x: 524, endPoint y: 176, distance: 14.8
click at [529, 190] on div "Taylor Walker Needs Response Yes I do plan to visit very soon 9 minutes ago" at bounding box center [421, 202] width 506 height 25
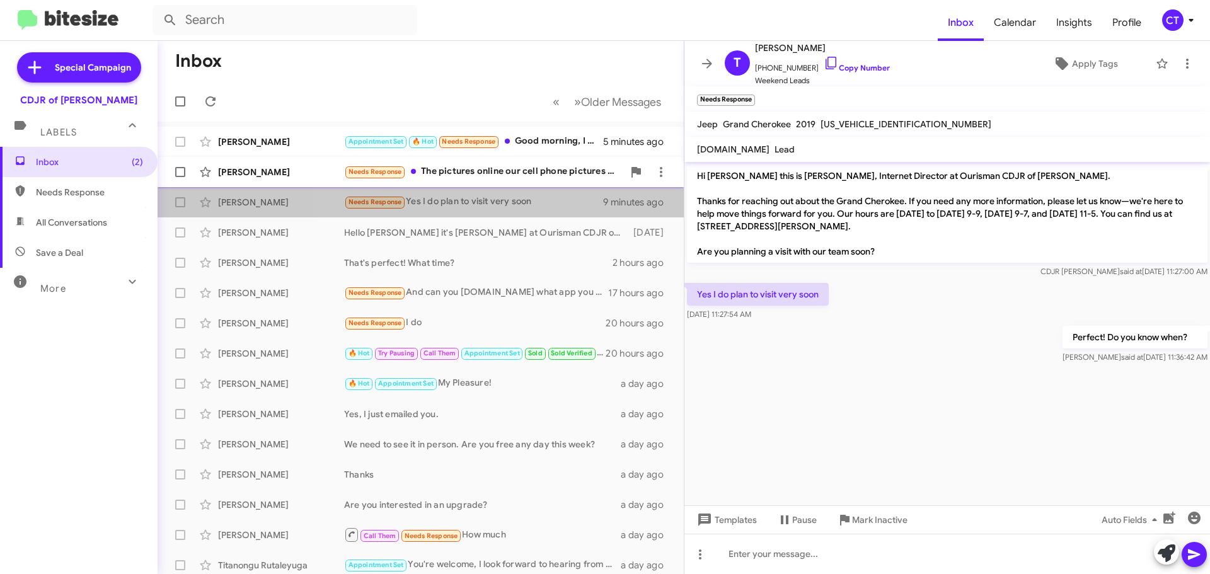
click at [520, 170] on div "Needs Response The pictures online our cell phone pictures so it doesn't captur…" at bounding box center [483, 172] width 279 height 14
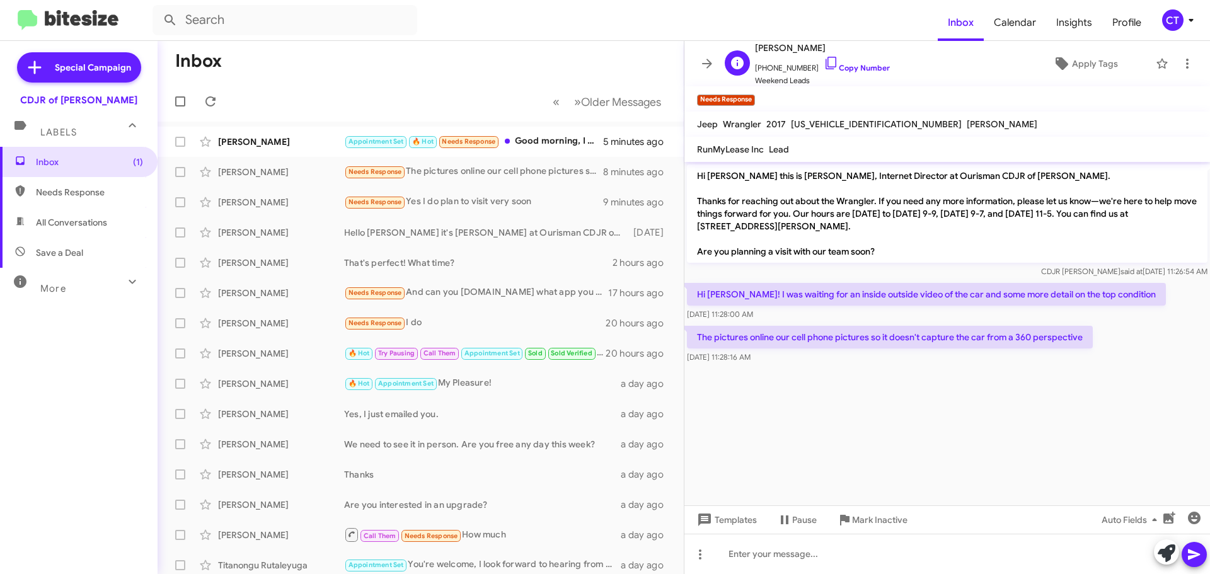
drag, startPoint x: 816, startPoint y: 60, endPoint x: 790, endPoint y: 78, distance: 31.3
click at [824, 60] on icon at bounding box center [831, 62] width 15 height 15
click at [538, 151] on div "Angela Donelson Appointment Set 🔥 Hot Needs Response Good morning, I can come a…" at bounding box center [421, 141] width 506 height 25
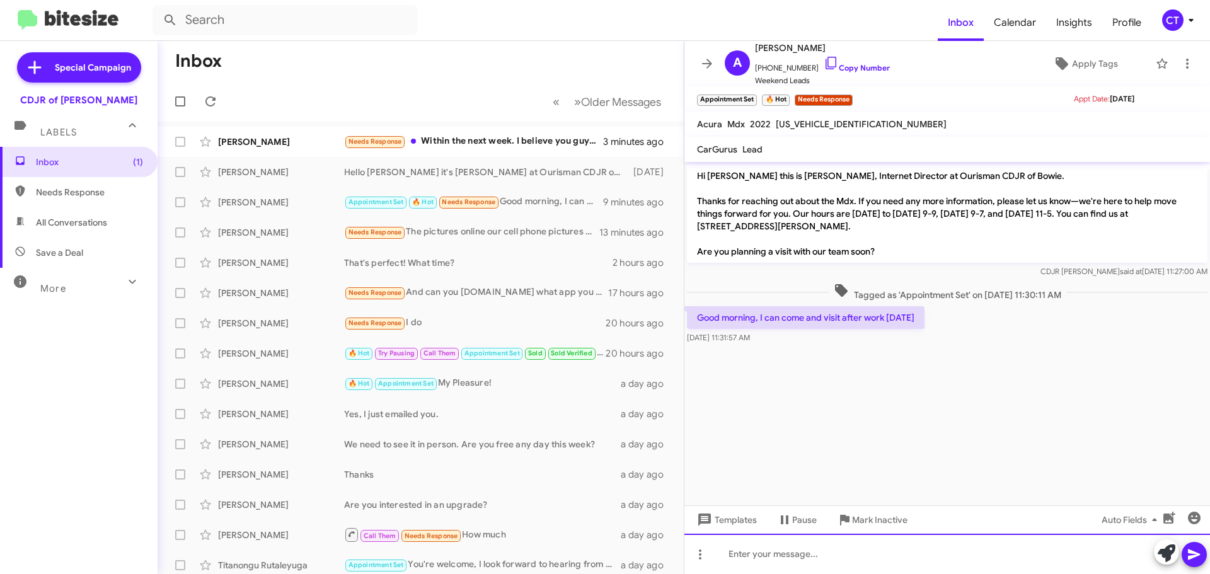
click at [784, 557] on div at bounding box center [947, 554] width 526 height 40
drag, startPoint x: 870, startPoint y: 566, endPoint x: 669, endPoint y: 574, distance: 201.2
click at [678, 564] on div "Inbox « Previous » Next Older Messages Taylor Walker Needs Response Within the …" at bounding box center [684, 307] width 1053 height 533
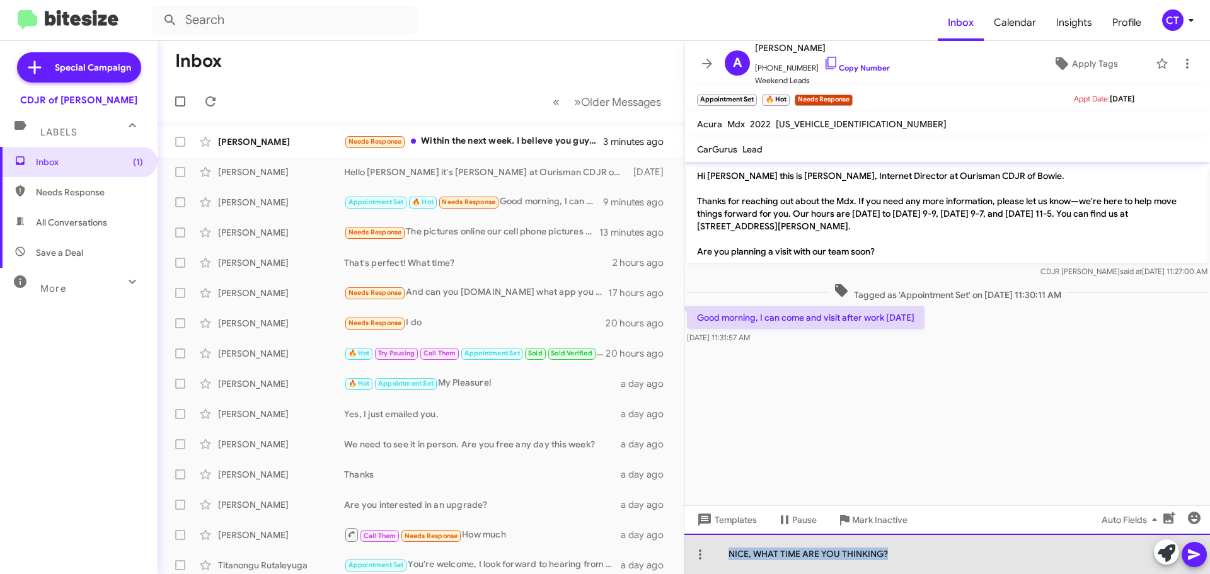
drag, startPoint x: 911, startPoint y: 556, endPoint x: 729, endPoint y: 557, distance: 182.8
click at [729, 557] on div "NICE, WHAT TIME ARE YOU THINKING?" at bounding box center [947, 554] width 526 height 40
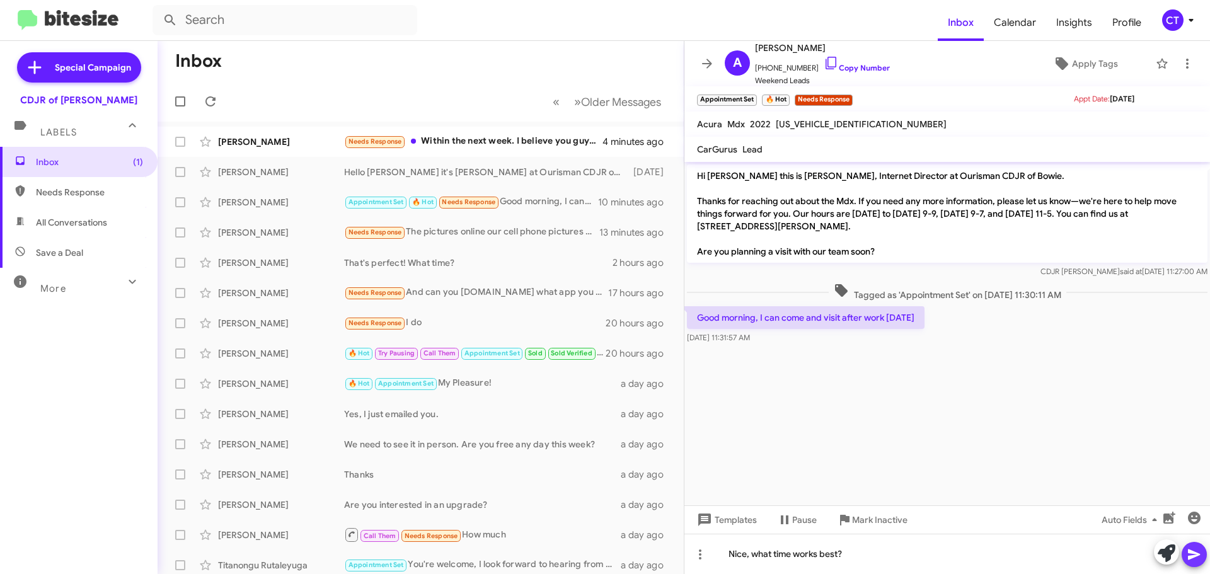
click at [1191, 555] on icon at bounding box center [1194, 554] width 15 height 15
click at [470, 146] on div "Needs Response Within the next week. I believe you guys have the jeep Cherokee …" at bounding box center [483, 141] width 279 height 14
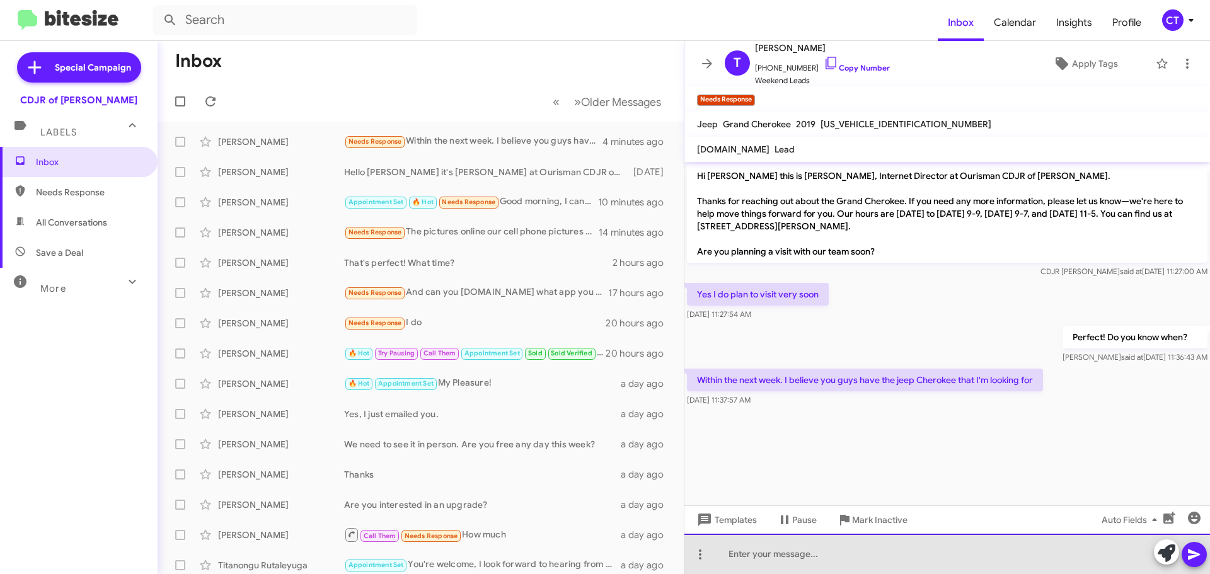
click at [828, 559] on div at bounding box center [947, 554] width 526 height 40
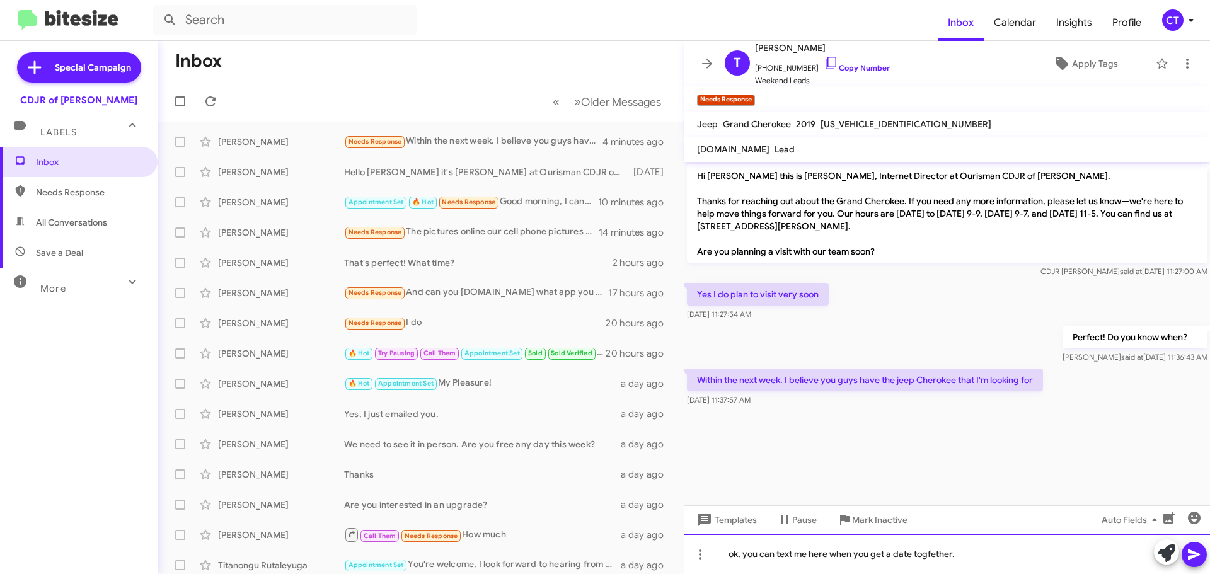
click at [932, 556] on div "ok, you can text me here when you get a date togfether." at bounding box center [947, 554] width 526 height 40
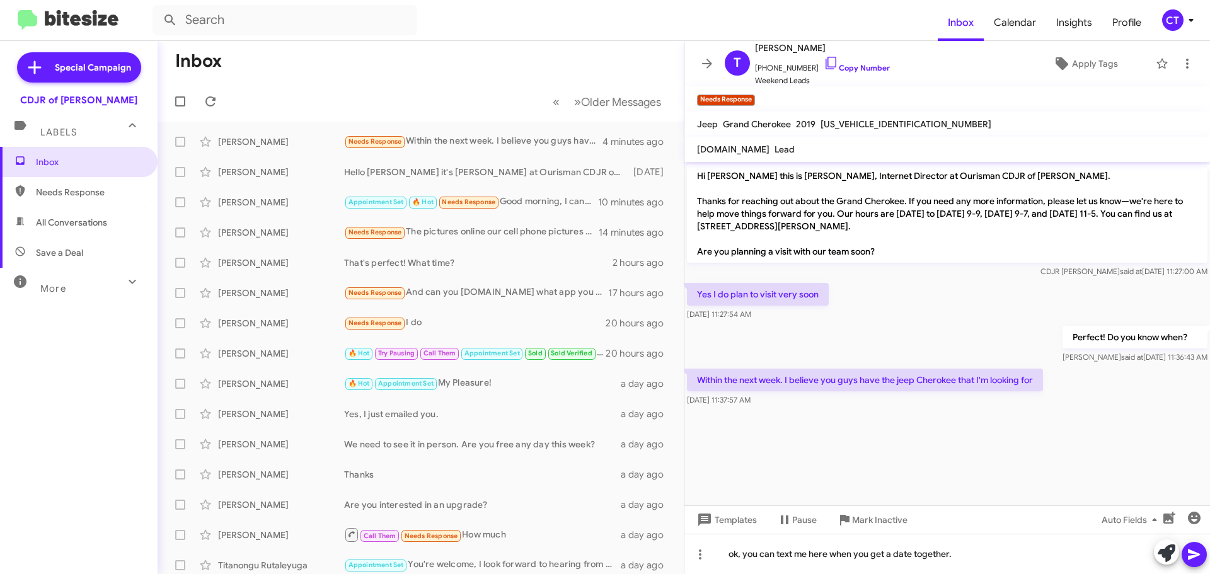
click at [1200, 556] on icon at bounding box center [1194, 554] width 15 height 15
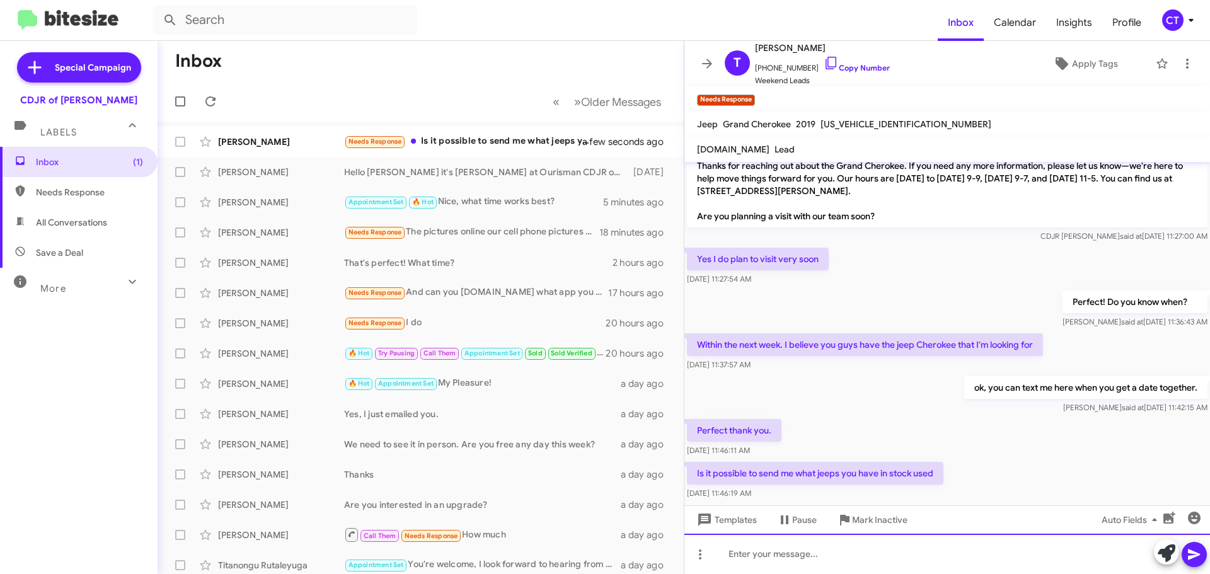
scroll to position [54, 0]
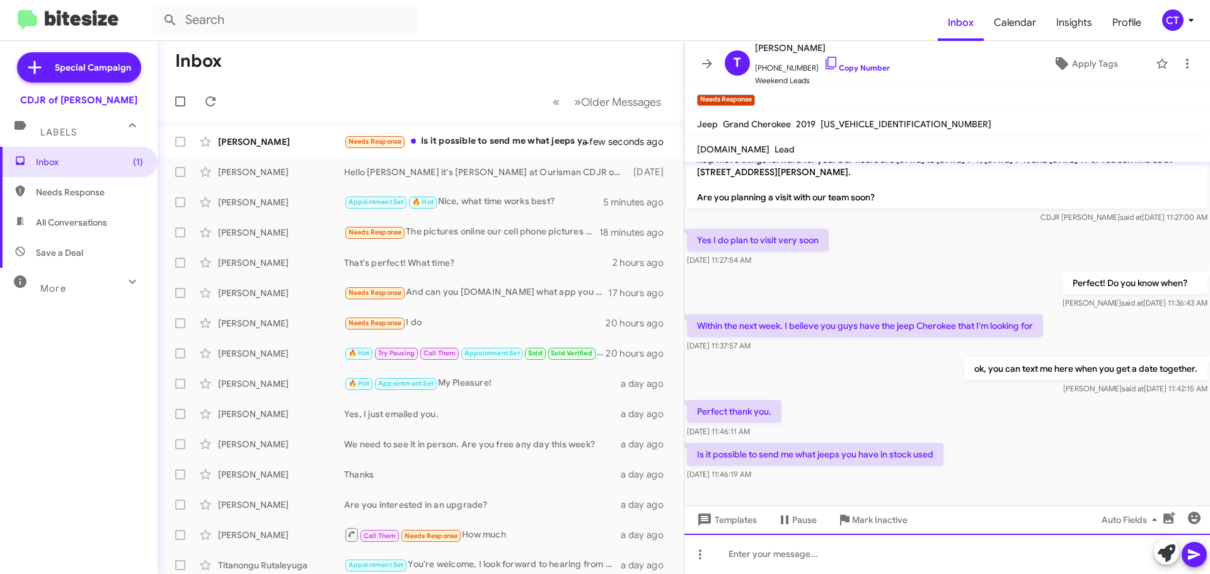
click at [805, 546] on div at bounding box center [947, 554] width 526 height 40
click at [780, 557] on div "Sure," at bounding box center [947, 554] width 526 height 40
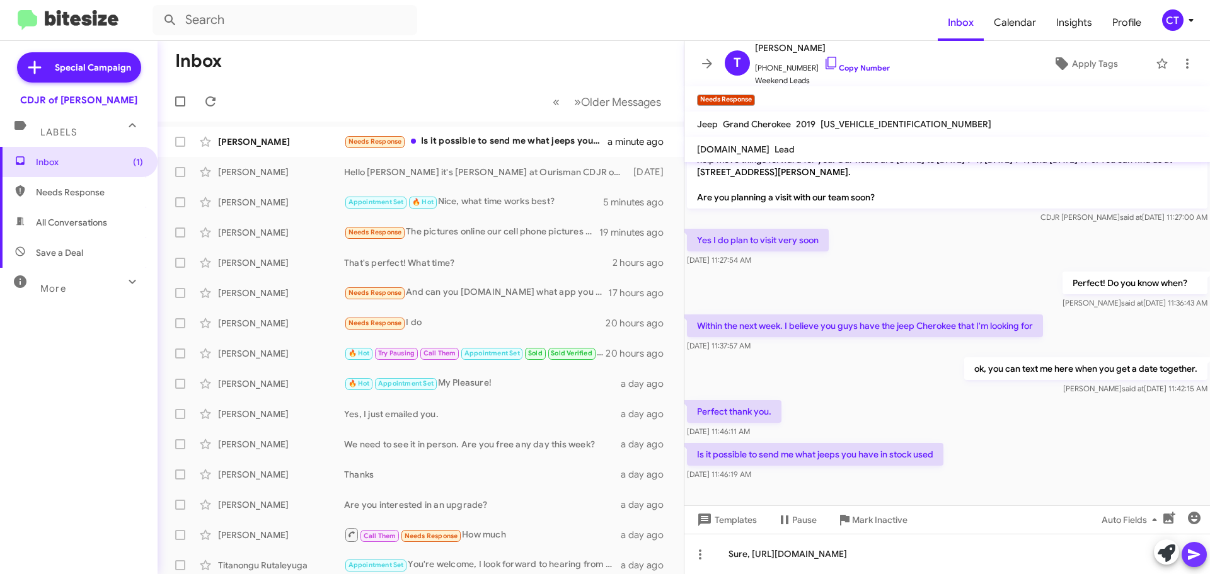
click at [1203, 551] on button at bounding box center [1194, 554] width 25 height 25
drag, startPoint x: 514, startPoint y: 136, endPoint x: 506, endPoint y: 141, distance: 9.1
click at [513, 136] on div "Needs Response Is it possible to send me what jeeps you have in stock used" at bounding box center [483, 141] width 279 height 14
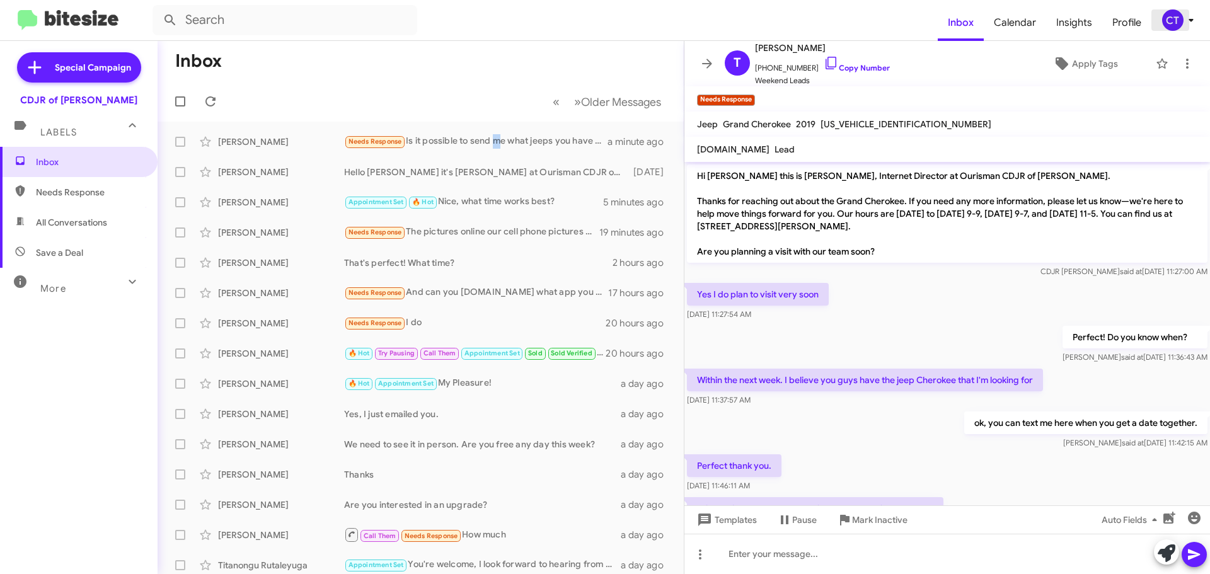
click at [1186, 18] on icon at bounding box center [1191, 20] width 15 height 15
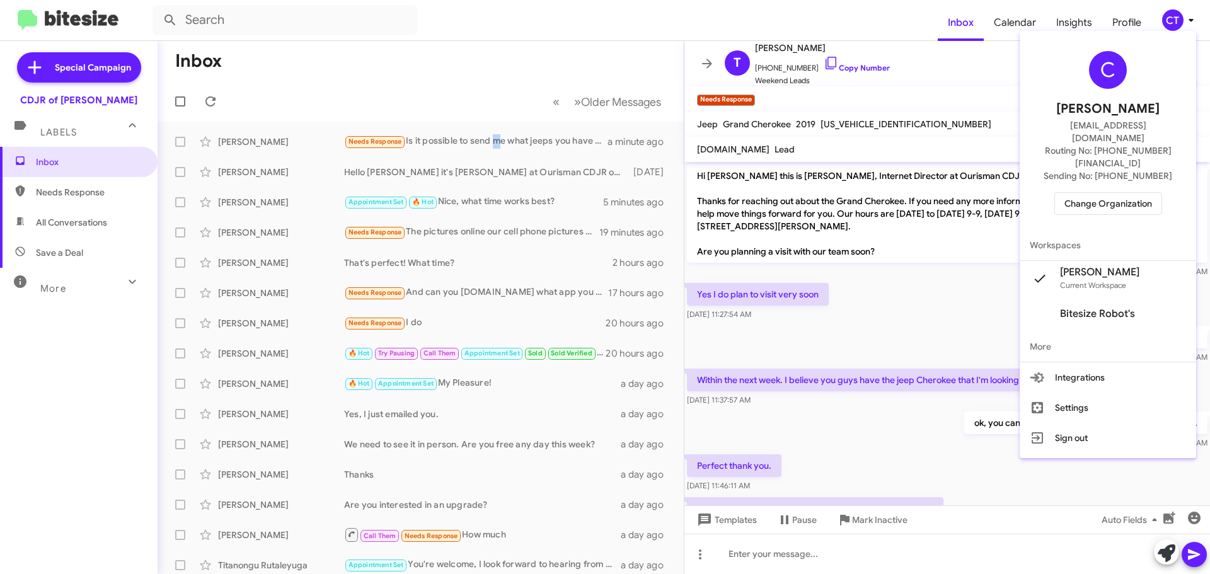
click at [1108, 193] on span "Change Organization" at bounding box center [1109, 203] width 88 height 21
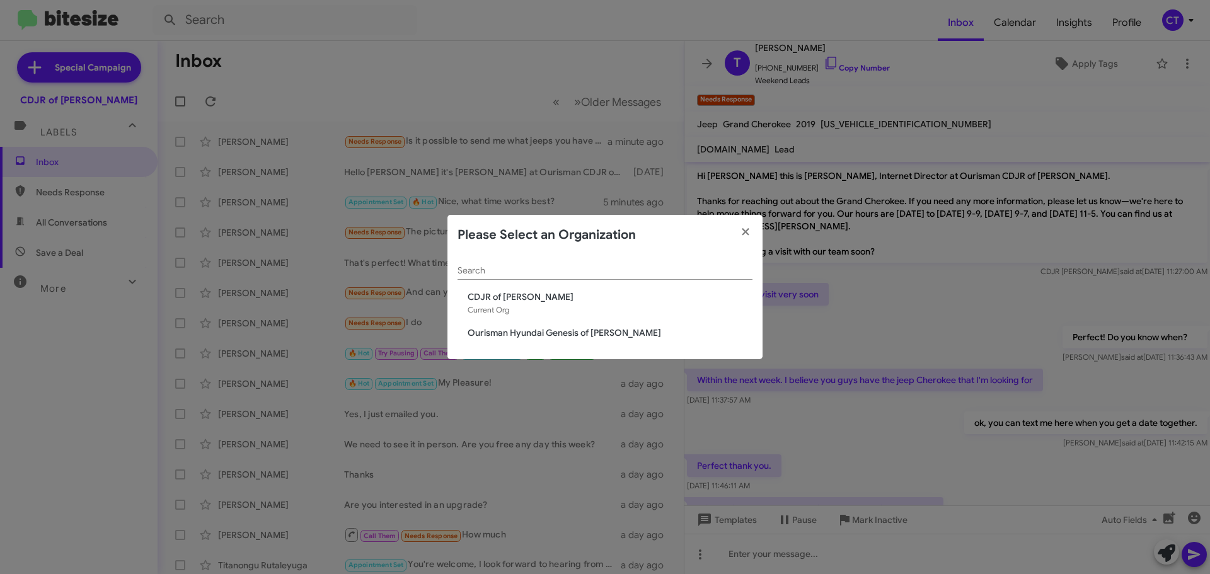
click at [542, 335] on span "Ourisman Hyundai Genesis of [PERSON_NAME]" at bounding box center [610, 332] width 285 height 13
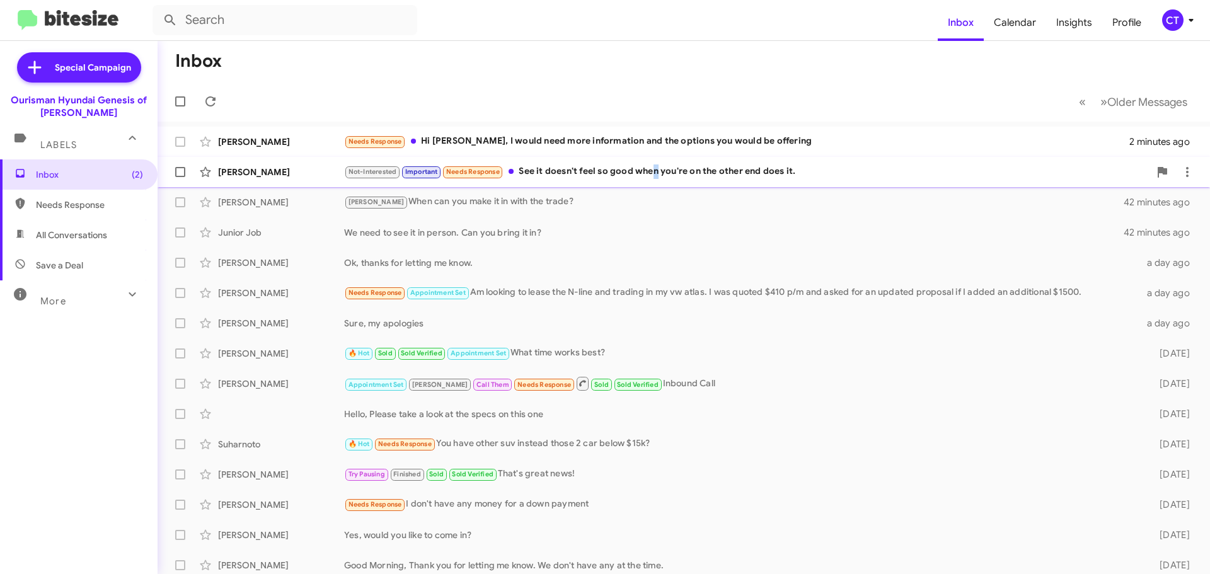
click at [654, 169] on div "Not-Interested Important Needs Response See it doesn't feel so good when you're…" at bounding box center [746, 172] width 805 height 14
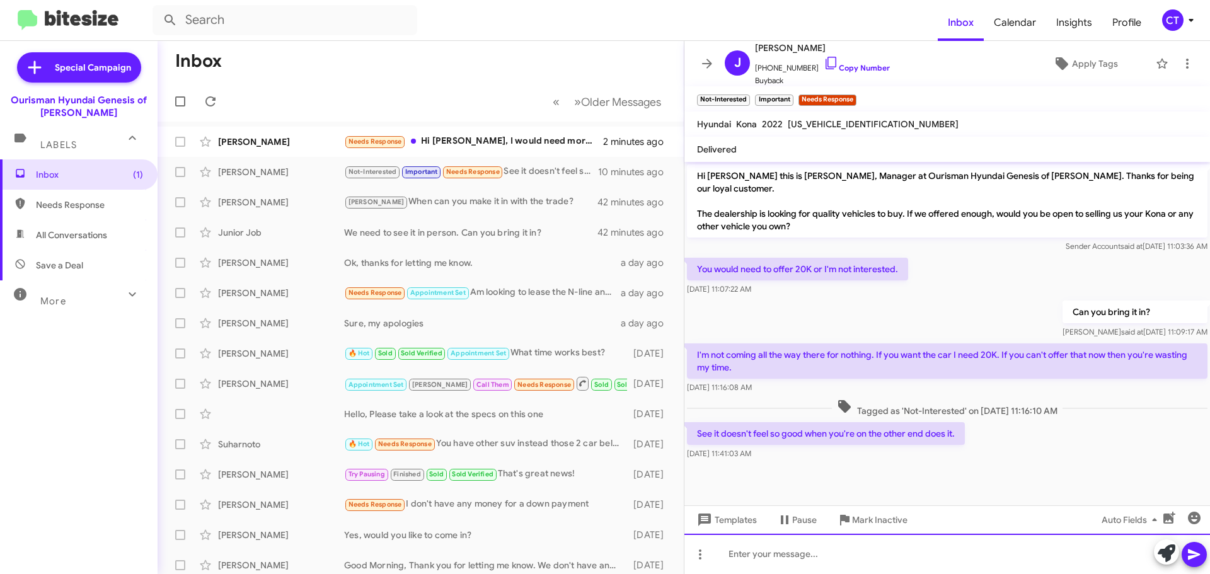
click at [882, 536] on div at bounding box center [947, 554] width 526 height 40
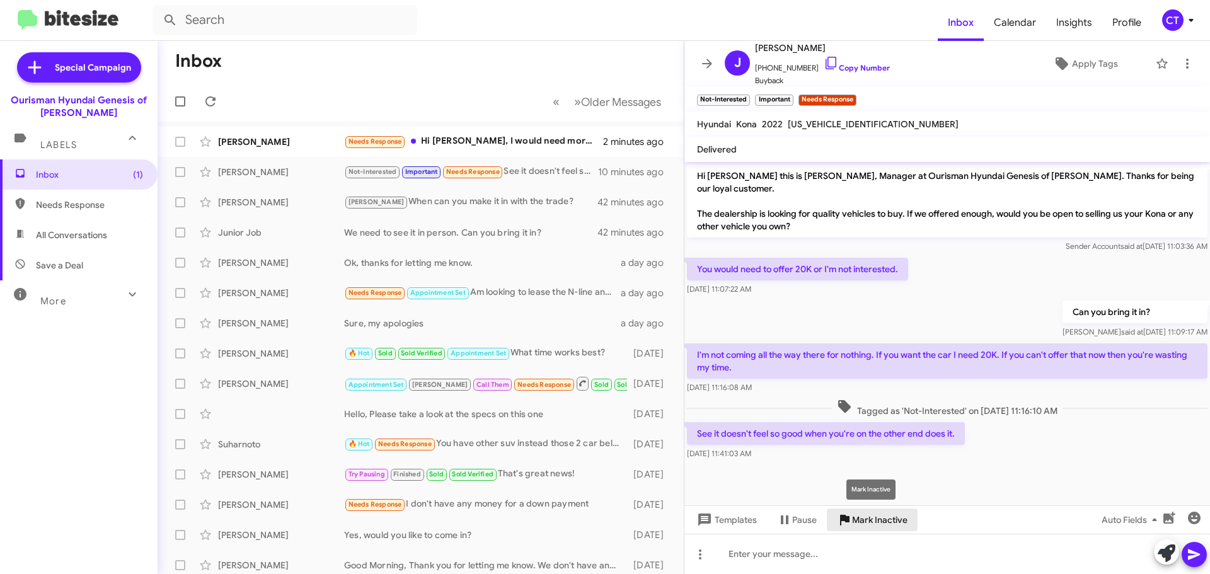
click at [865, 523] on span "Mark Inactive" at bounding box center [879, 520] width 55 height 23
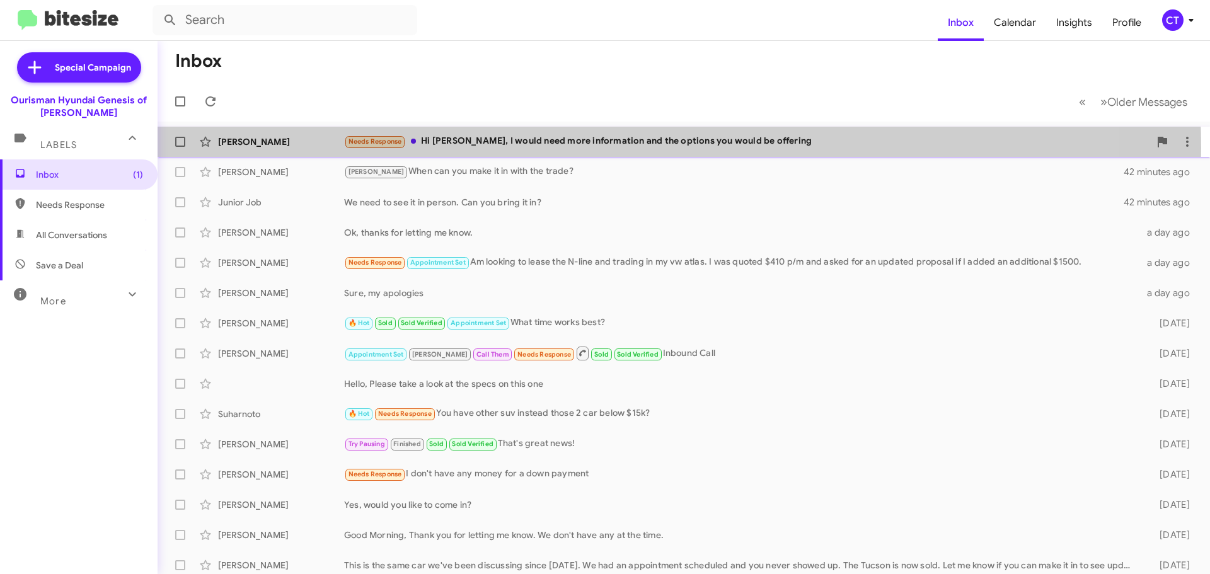
click at [599, 148] on div "Needs Response Hi Ciara, I would need more information and the options you woul…" at bounding box center [746, 141] width 805 height 14
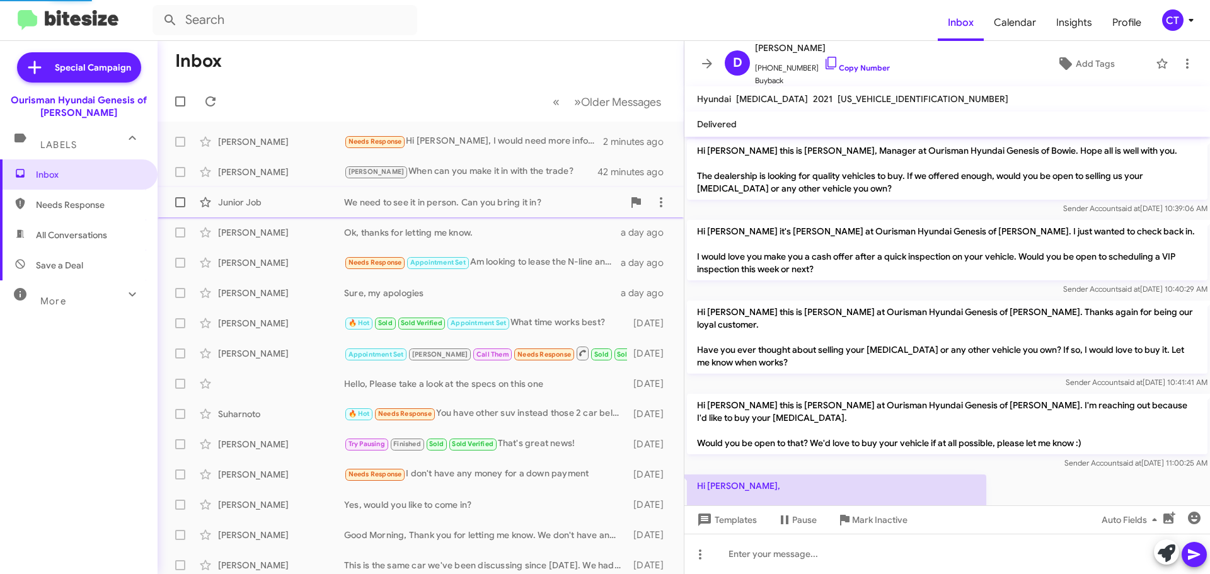
scroll to position [38, 0]
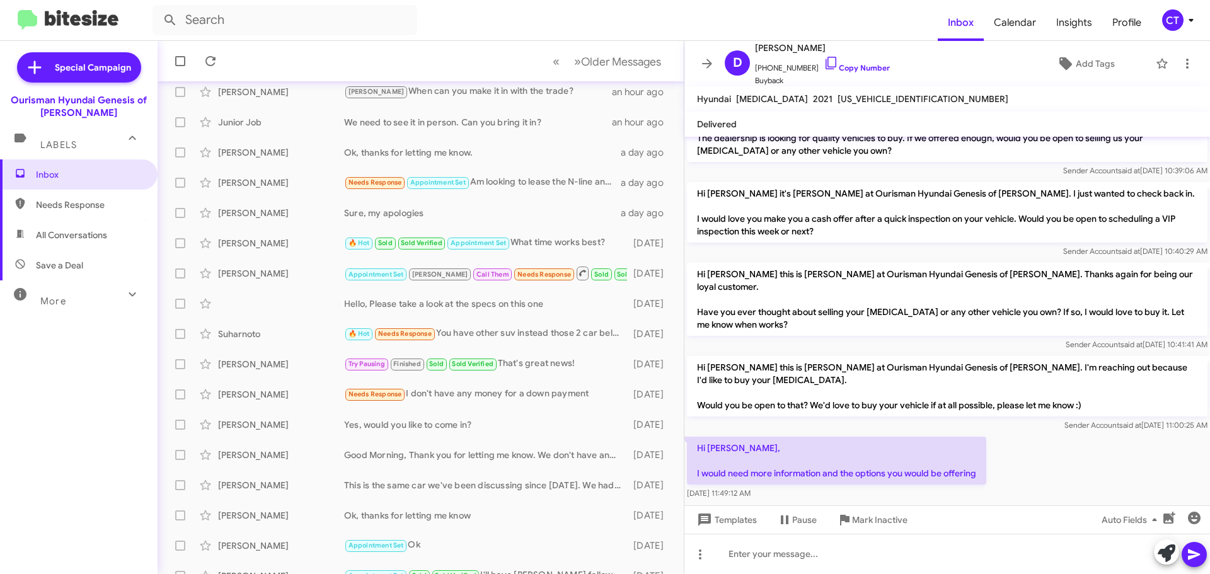
scroll to position [158, 0]
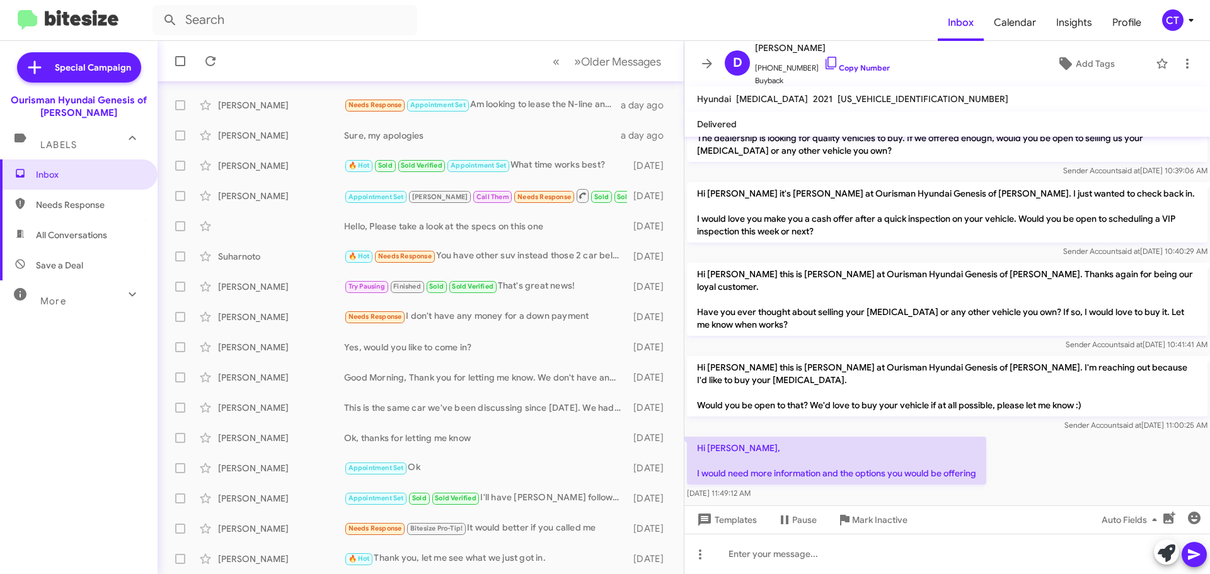
drag, startPoint x: 1193, startPoint y: 20, endPoint x: 1190, endPoint y: 26, distance: 7.6
click at [1192, 20] on icon at bounding box center [1191, 20] width 4 height 3
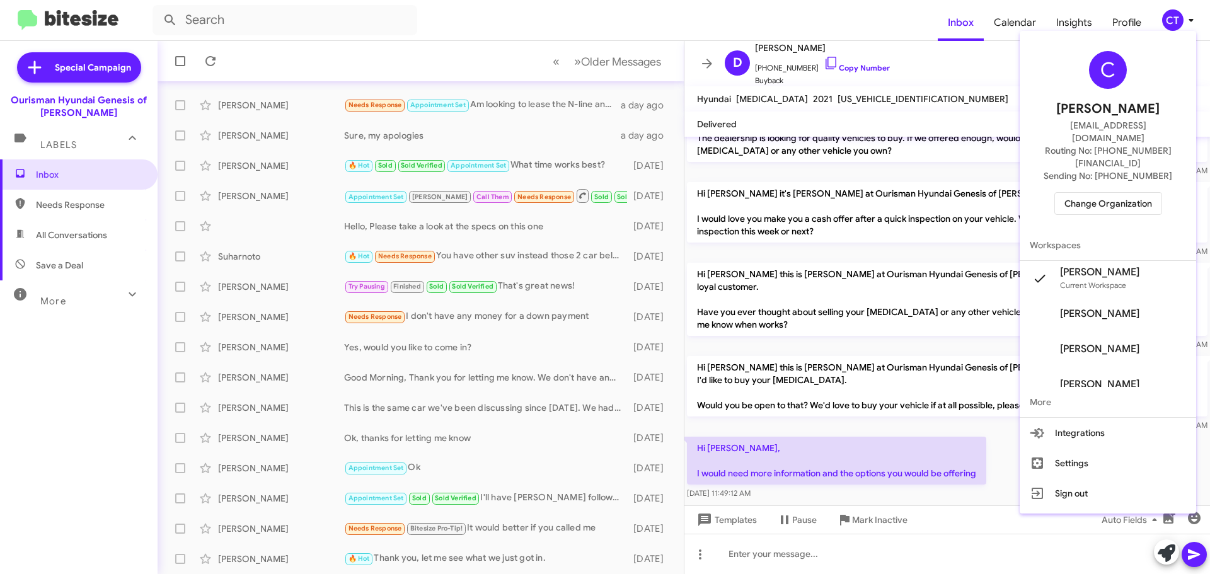
click at [1124, 193] on span "Change Organization" at bounding box center [1109, 203] width 88 height 21
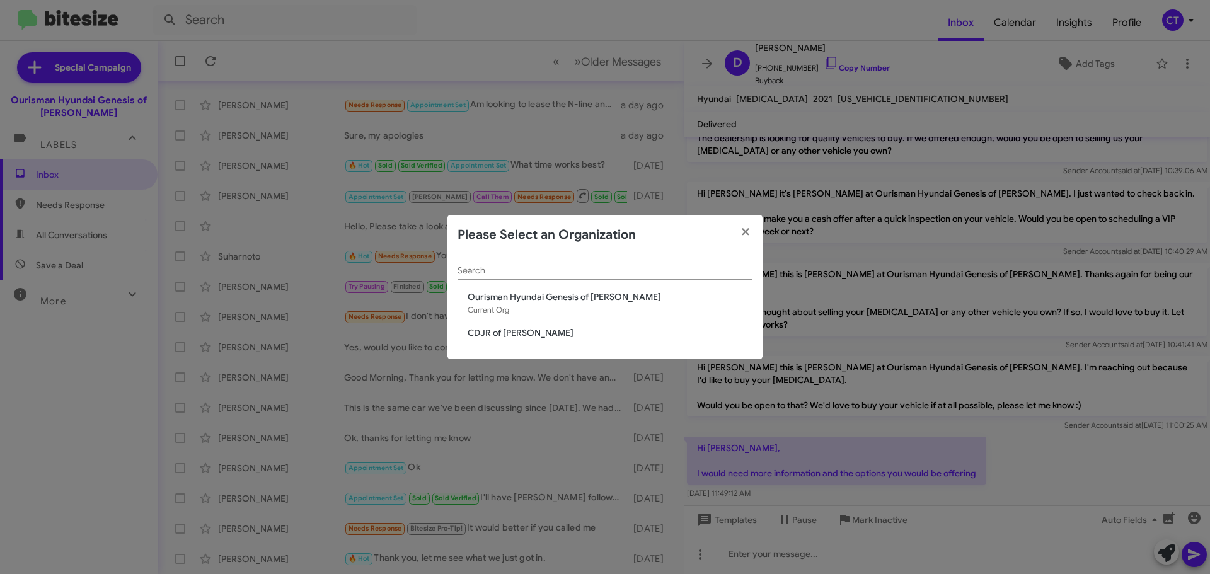
click at [514, 335] on span "CDJR of [PERSON_NAME]" at bounding box center [610, 332] width 285 height 13
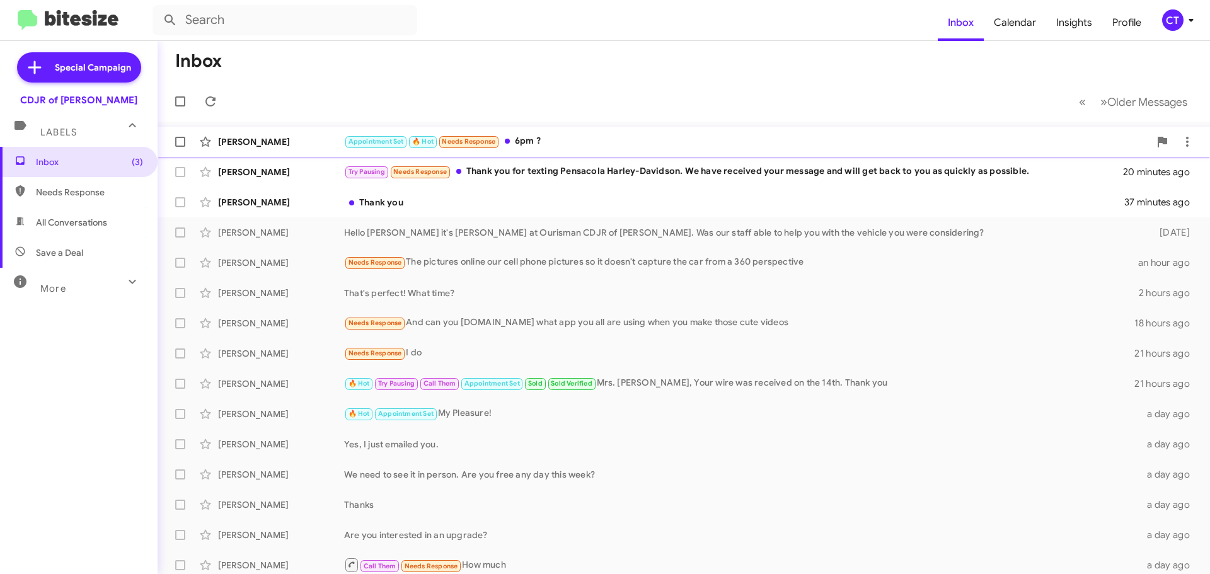
click at [560, 146] on div "Appointment Set 🔥 Hot Needs Response 6pm ?" at bounding box center [746, 141] width 805 height 14
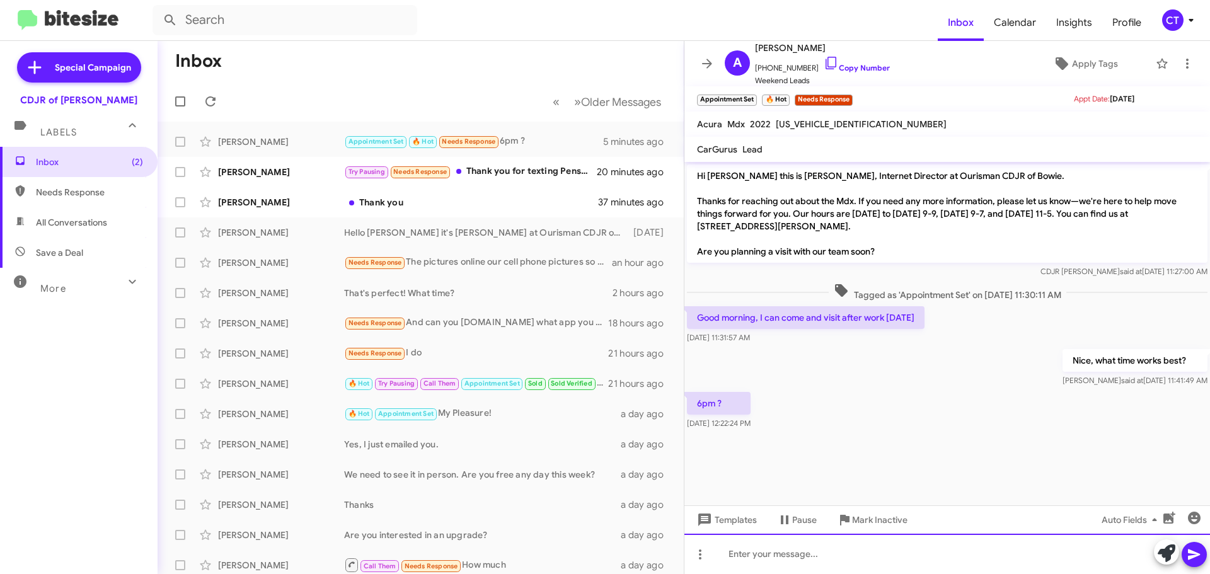
click at [899, 558] on div at bounding box center [947, 554] width 526 height 40
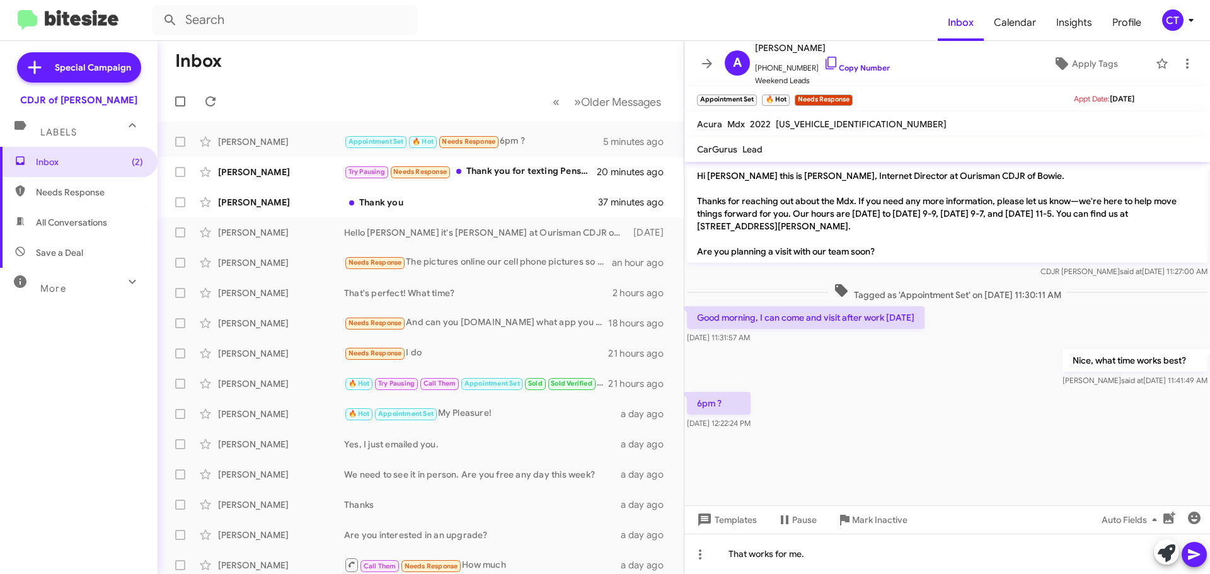
click at [1190, 552] on icon at bounding box center [1194, 555] width 12 height 11
click at [824, 60] on icon at bounding box center [831, 62] width 15 height 15
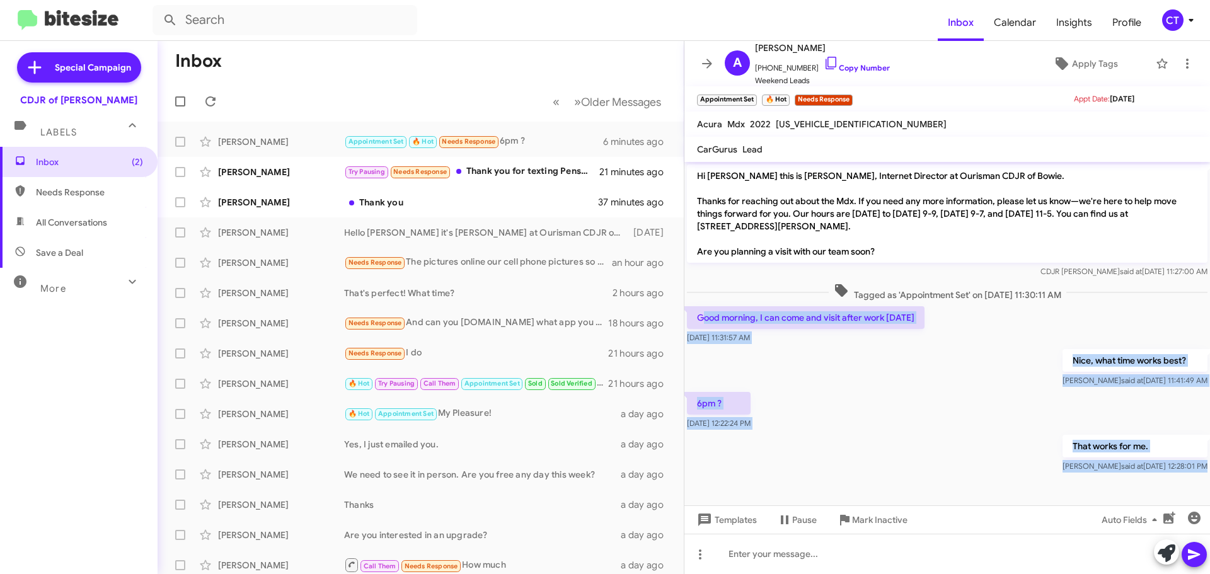
drag, startPoint x: 705, startPoint y: 313, endPoint x: 1192, endPoint y: 476, distance: 514.6
click at [1192, 476] on cdk-virtual-scroll-viewport "Hi [PERSON_NAME] this is [PERSON_NAME], Internet Director at Ourisman CDJR of B…" at bounding box center [947, 334] width 526 height 344
copy div "ood morning, I can come and visit after work [DATE][DATE] 11:31:57 AM Nice, wha…"
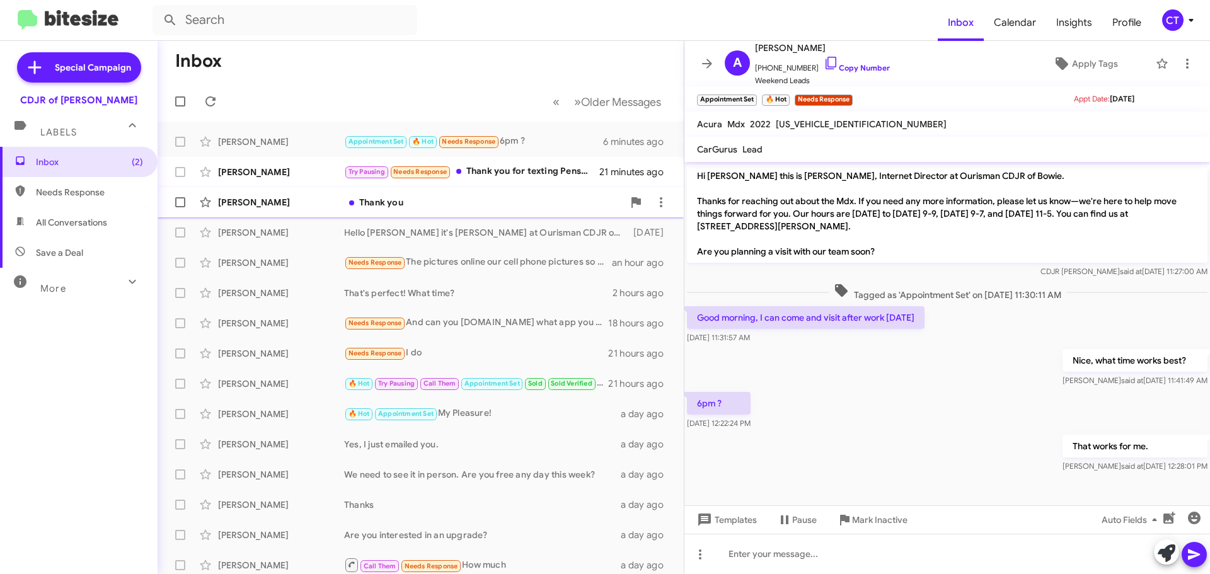
drag, startPoint x: 533, startPoint y: 170, endPoint x: 524, endPoint y: 196, distance: 27.9
click at [533, 170] on div "Try Pausing Needs Response Thank you for texting Pensacola Harley-Davidson. We …" at bounding box center [471, 172] width 255 height 14
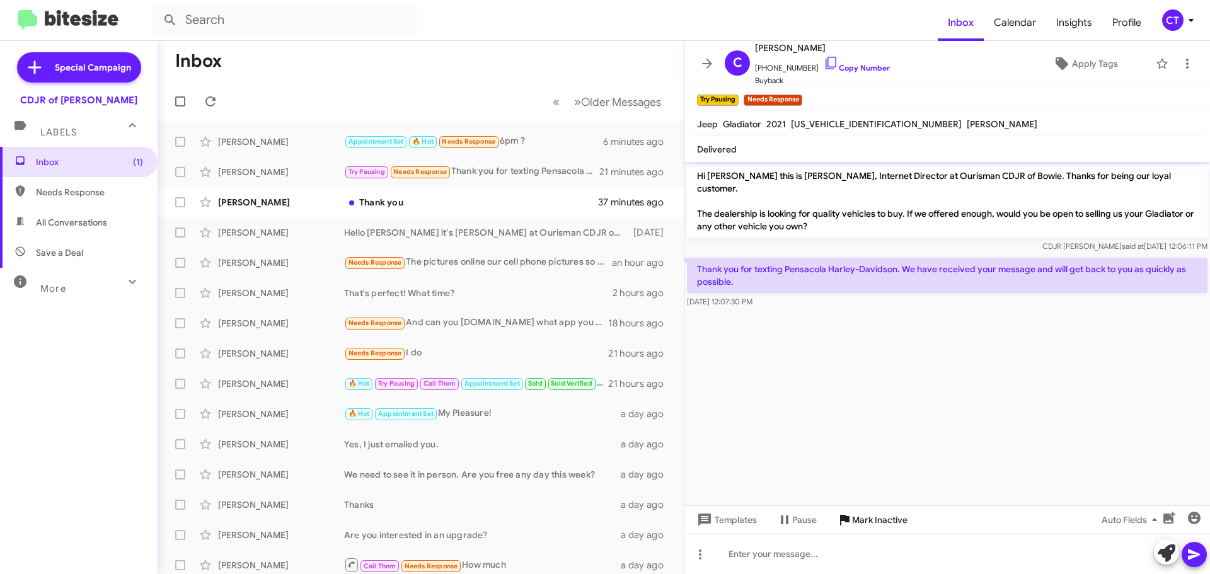
click at [884, 512] on span "Mark Inactive" at bounding box center [879, 520] width 55 height 23
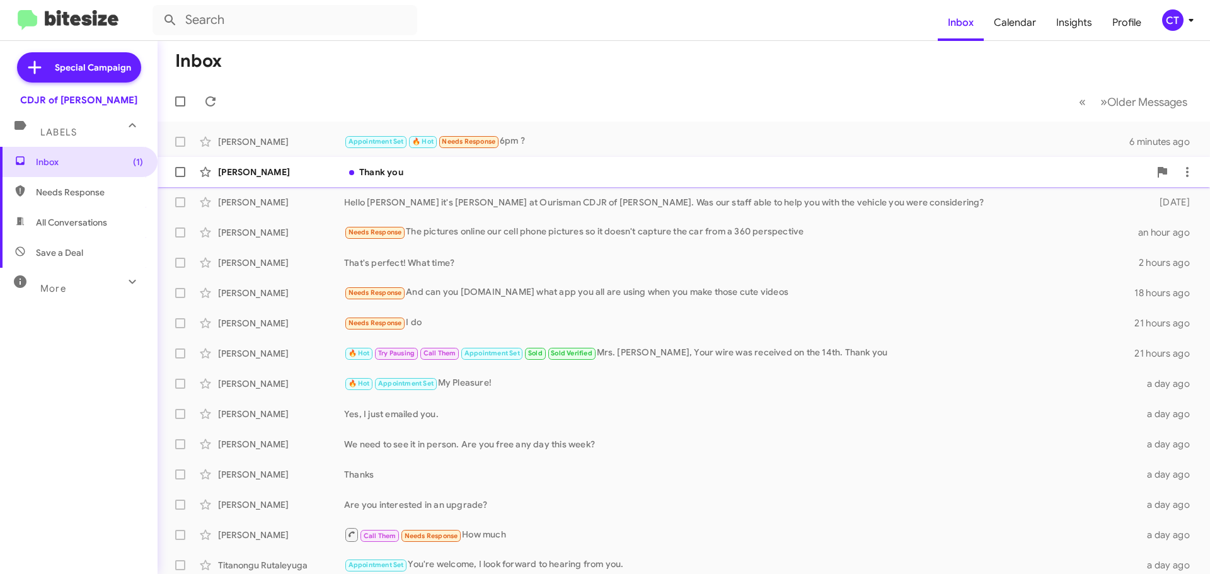
click at [463, 179] on div "[PERSON_NAME] Thank you 38 minutes ago" at bounding box center [684, 171] width 1032 height 25
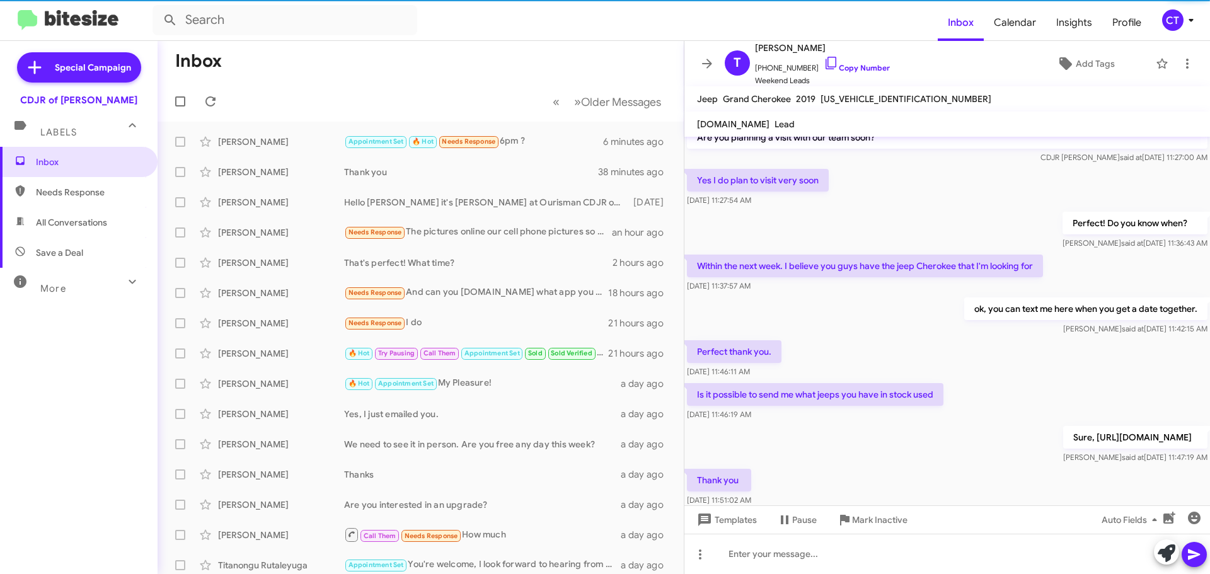
scroll to position [121, 0]
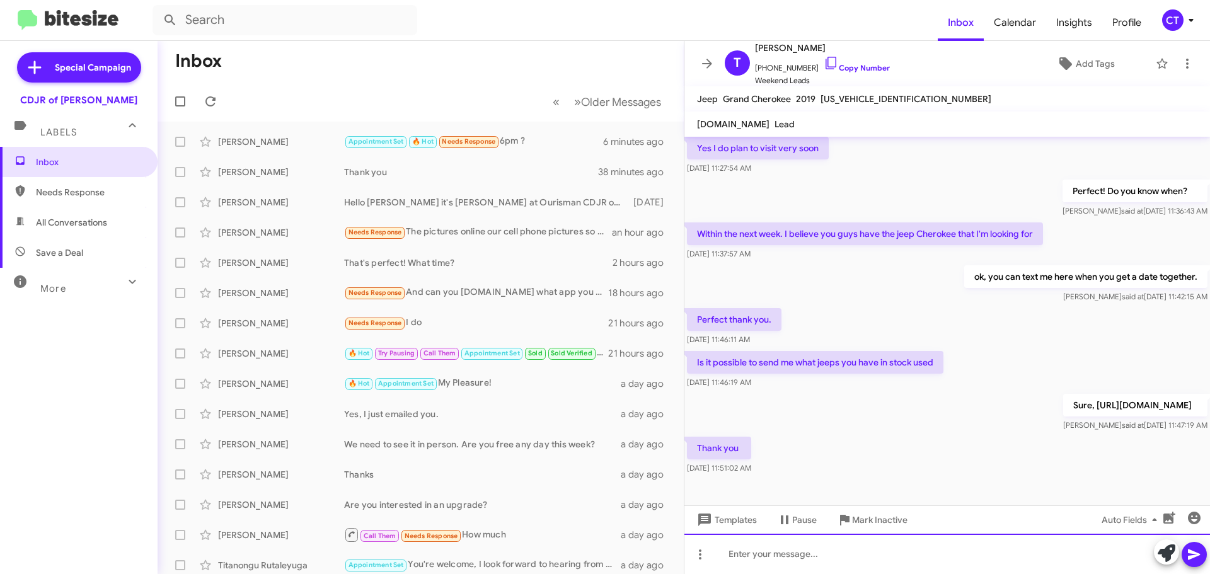
click at [787, 561] on div at bounding box center [947, 554] width 526 height 40
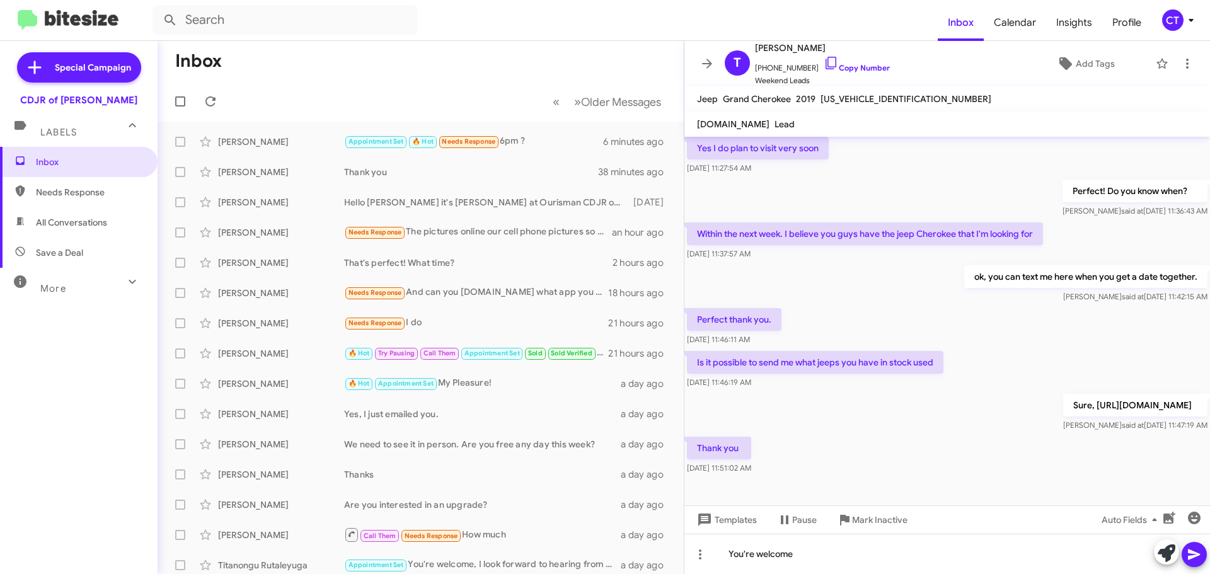
click at [1196, 560] on icon at bounding box center [1194, 554] width 15 height 15
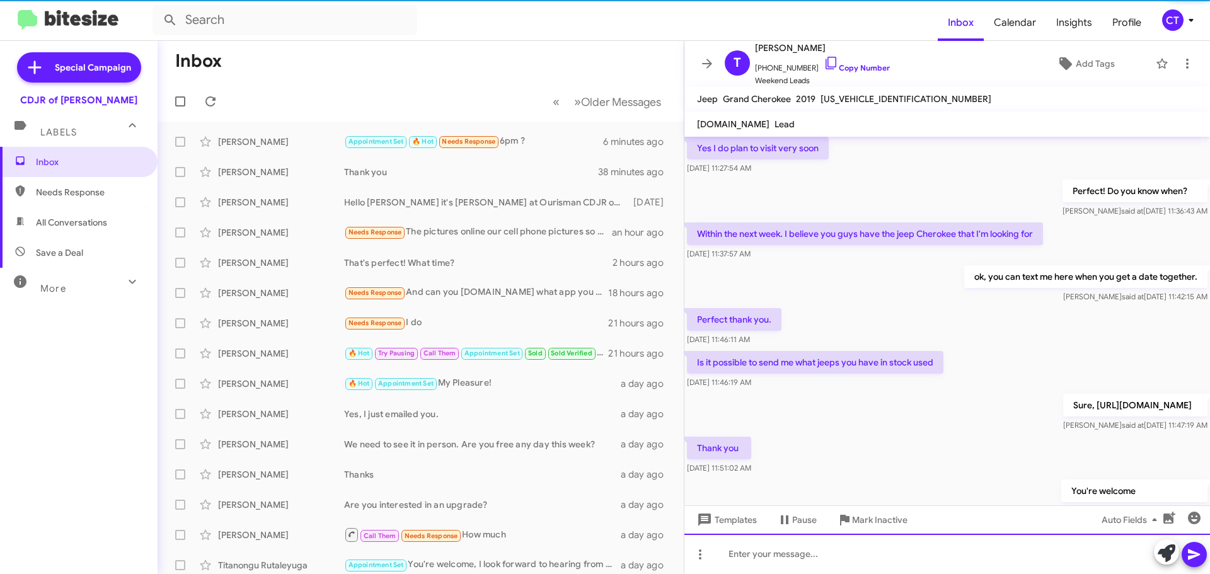
scroll to position [0, 0]
